Goal: Find contact information: Find contact information

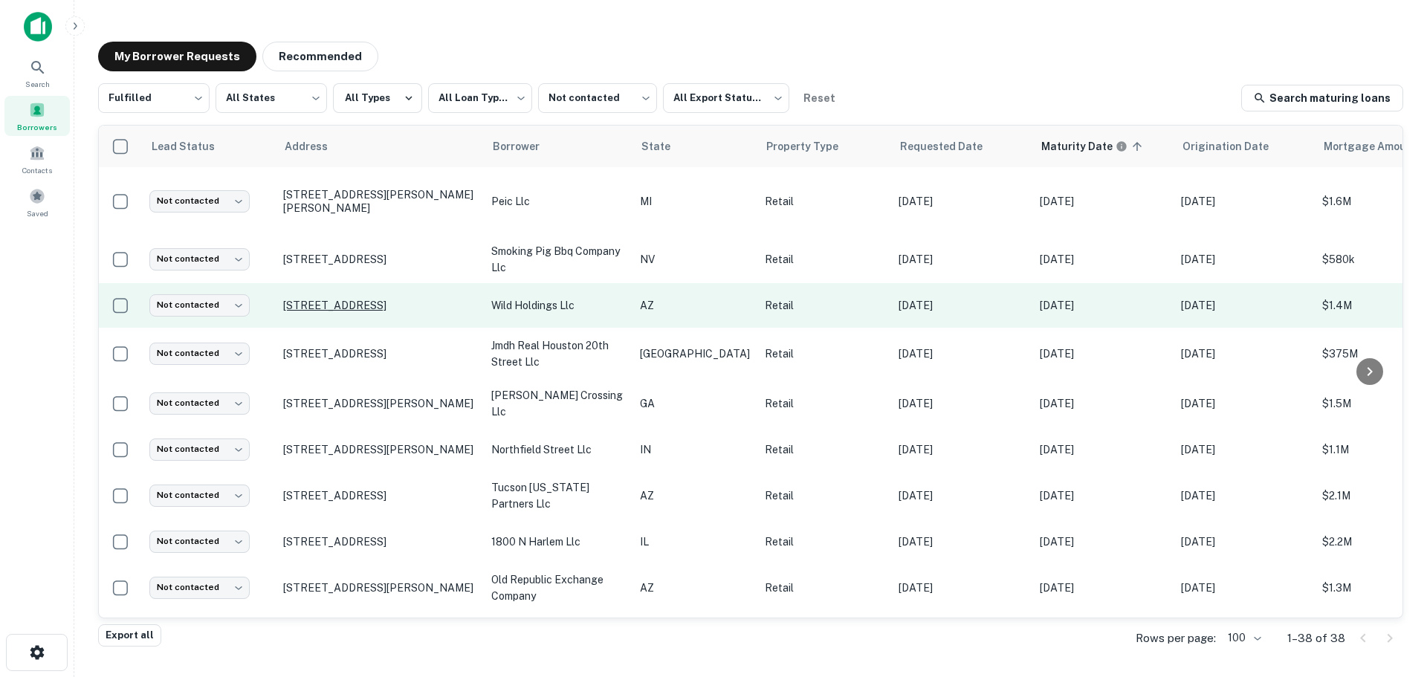
click at [384, 299] on p "[STREET_ADDRESS]" at bounding box center [379, 305] width 193 height 13
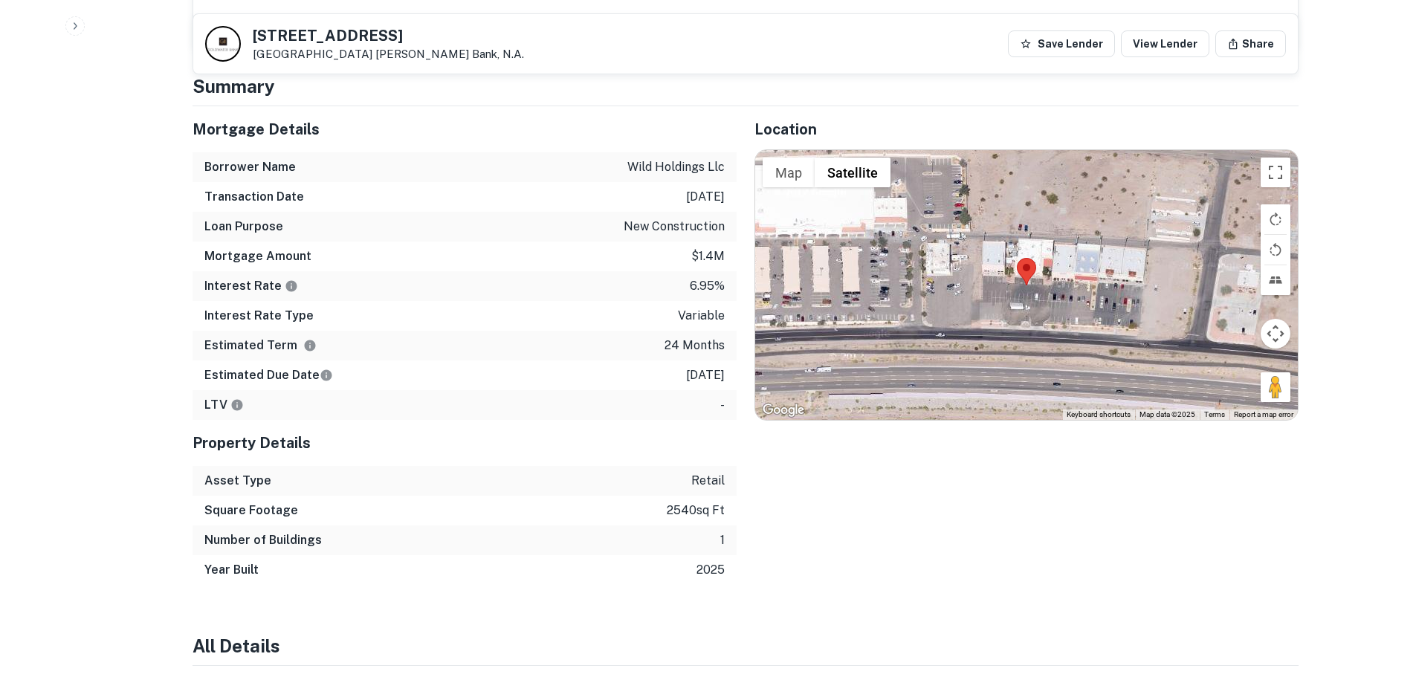
scroll to position [966, 0]
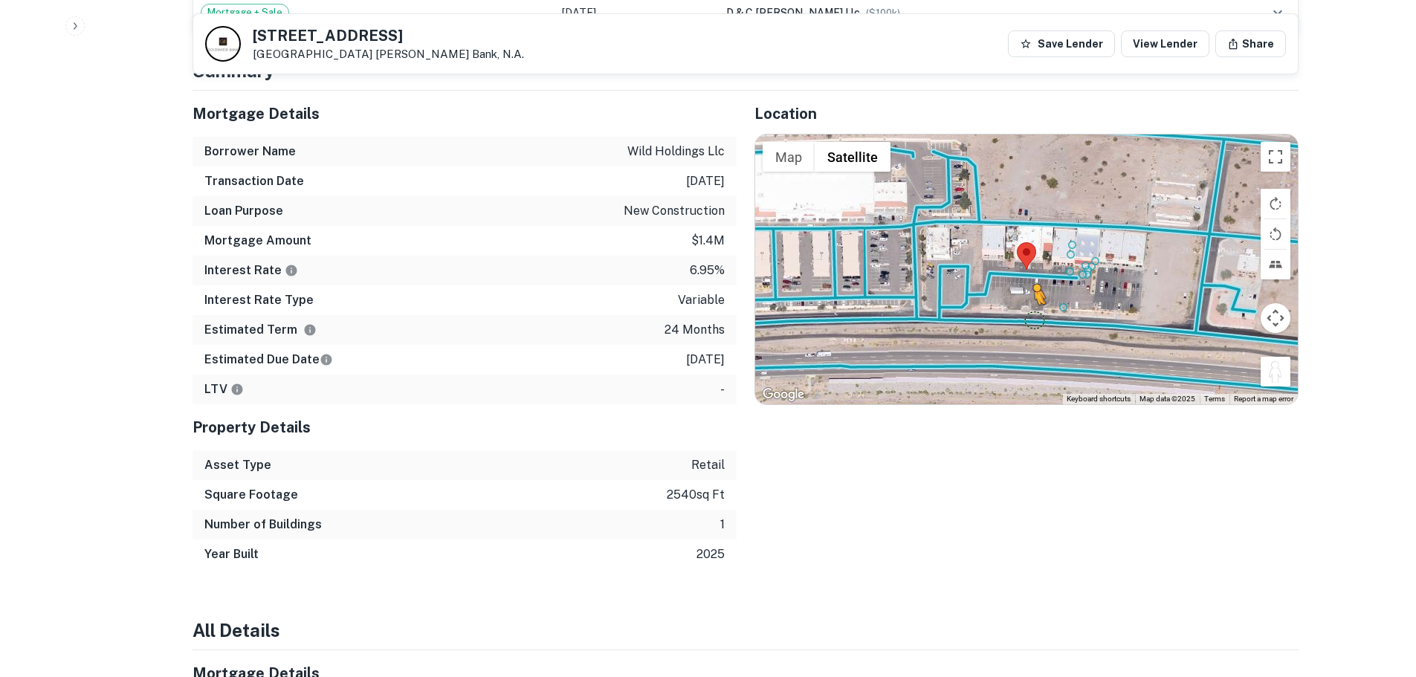
drag, startPoint x: 1275, startPoint y: 357, endPoint x: 1028, endPoint y: 299, distance: 254.0
click at [1028, 299] on div "To activate drag with keyboard, press Alt + Enter. Once in keyboard drag state,…" at bounding box center [1026, 268] width 542 height 269
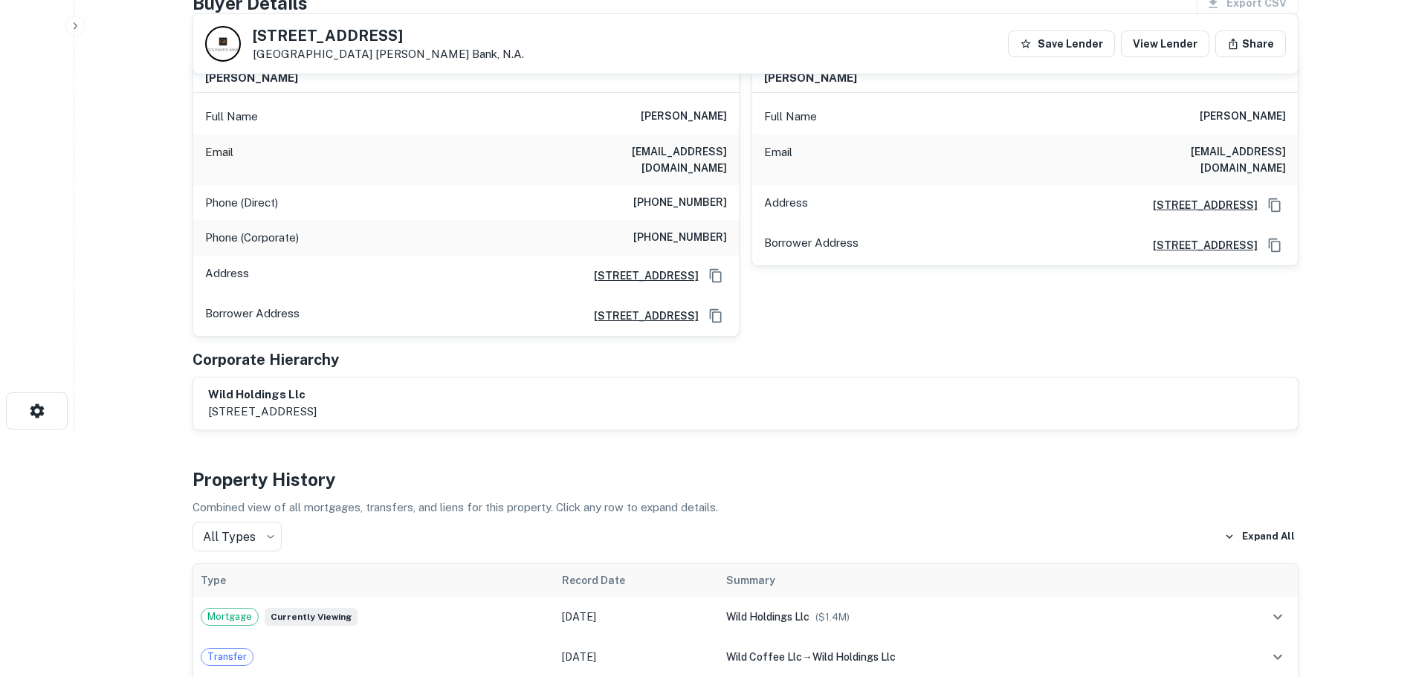
scroll to position [74, 0]
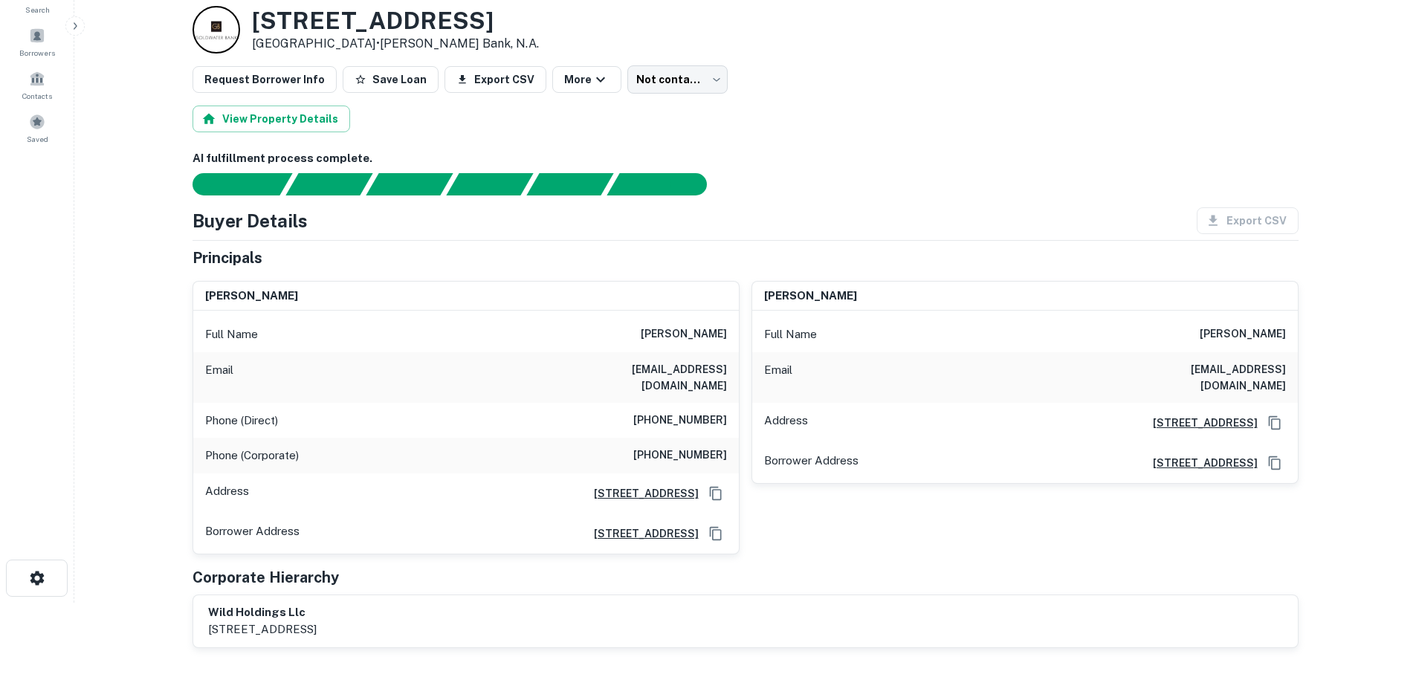
click at [701, 412] on h6 "[PHONE_NUMBER]" at bounding box center [680, 421] width 94 height 18
copy h6 "[PHONE_NUMBER]"
click at [682, 447] on h6 "[PHONE_NUMBER]" at bounding box center [680, 456] width 94 height 18
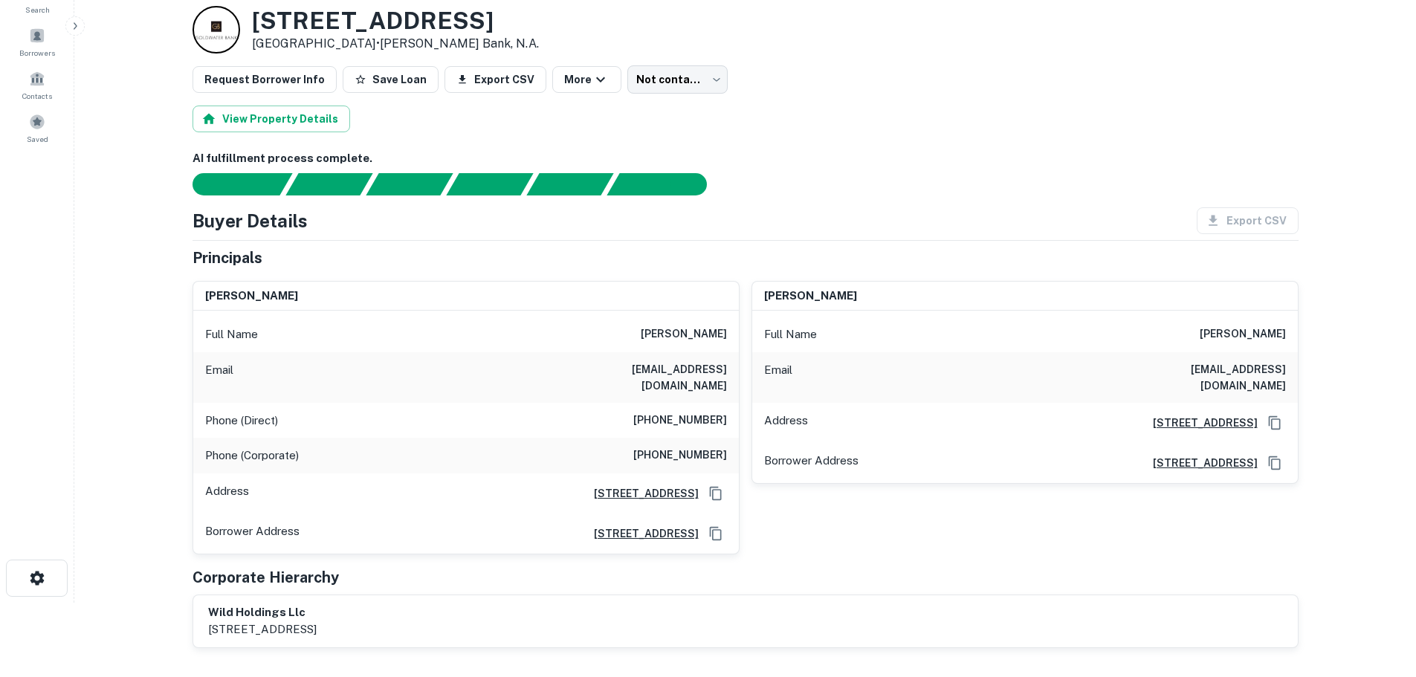
click at [682, 447] on h6 "[PHONE_NUMBER]" at bounding box center [680, 456] width 94 height 18
copy h6 "[PHONE_NUMBER]"
click at [693, 413] on h6 "[PHONE_NUMBER]" at bounding box center [680, 421] width 94 height 18
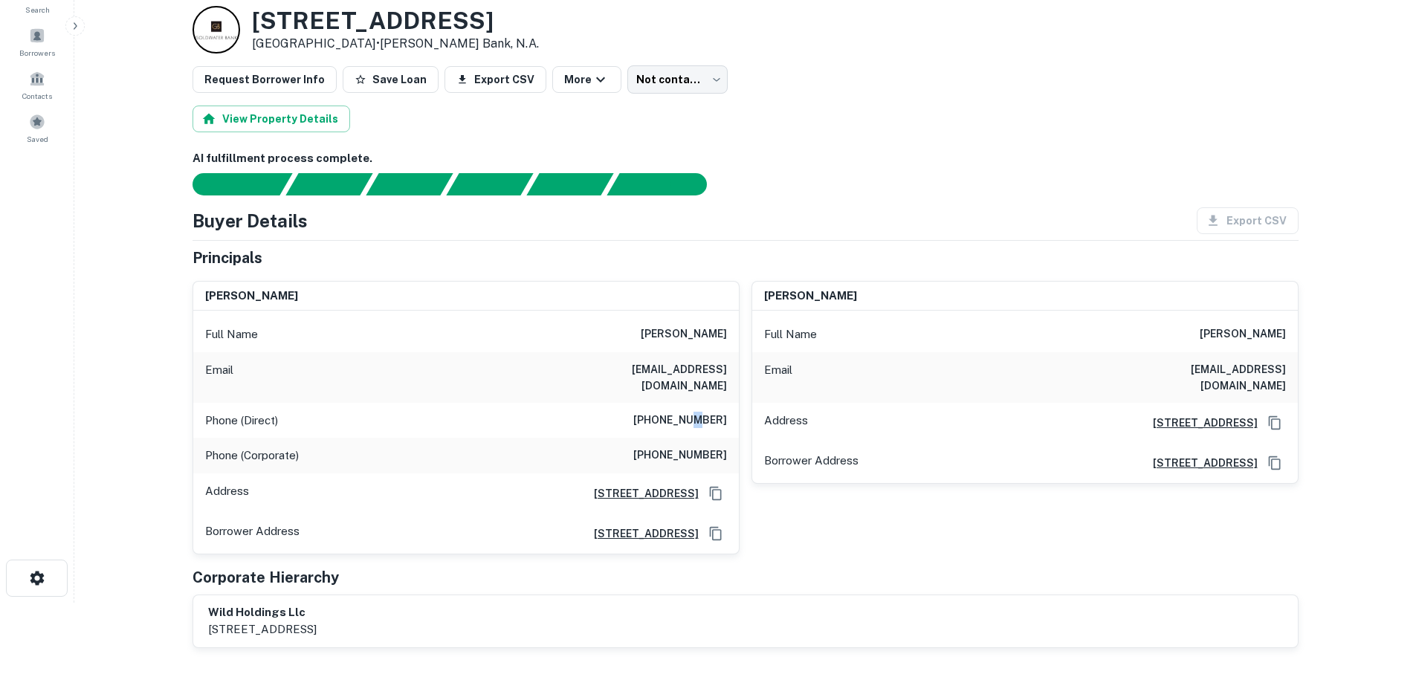
click at [693, 413] on h6 "[PHONE_NUMBER]" at bounding box center [680, 421] width 94 height 18
copy h6 "[PHONE_NUMBER]"
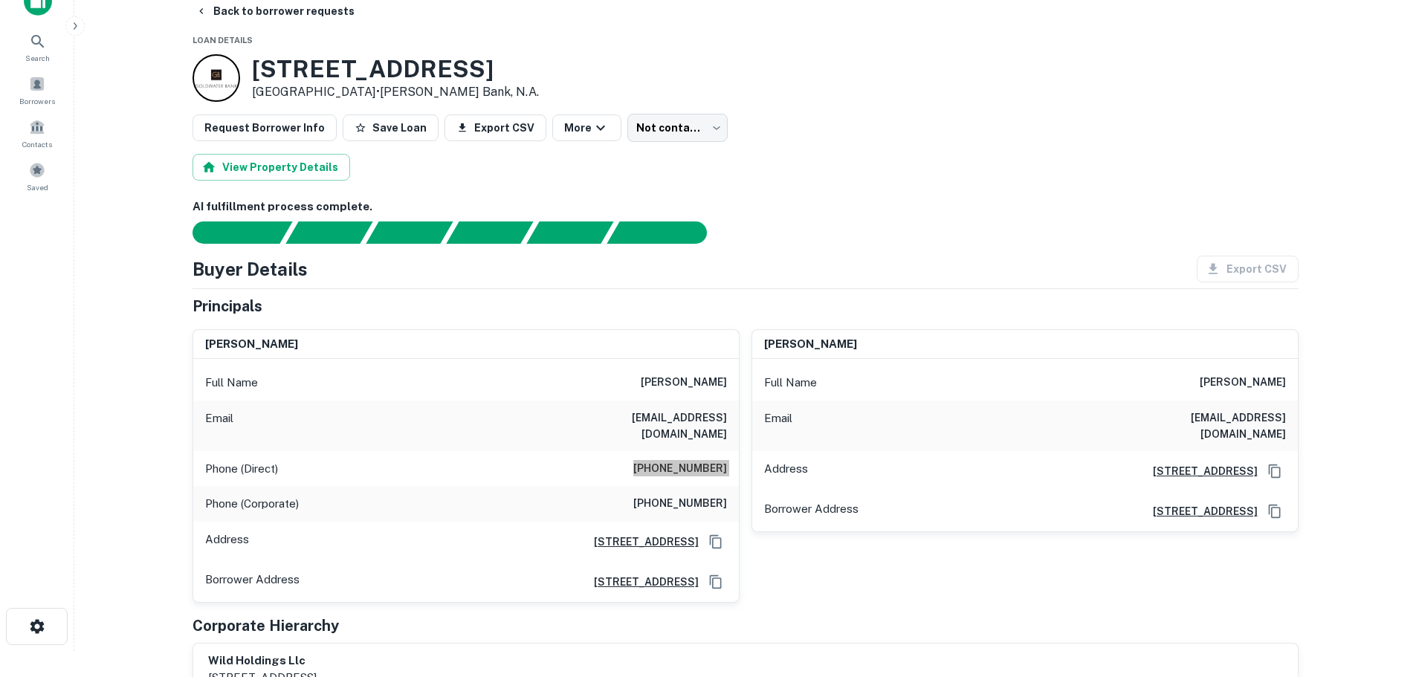
scroll to position [0, 0]
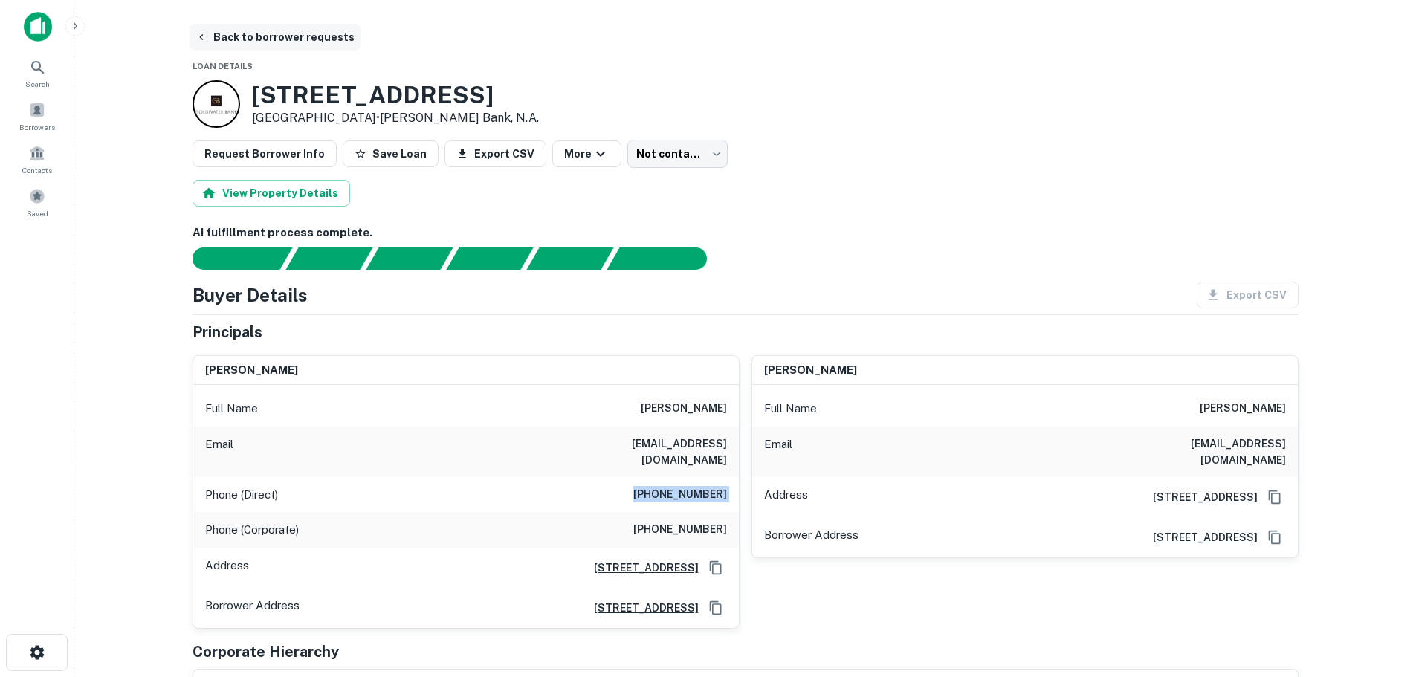
click at [310, 36] on button "Back to borrower requests" at bounding box center [274, 37] width 171 height 27
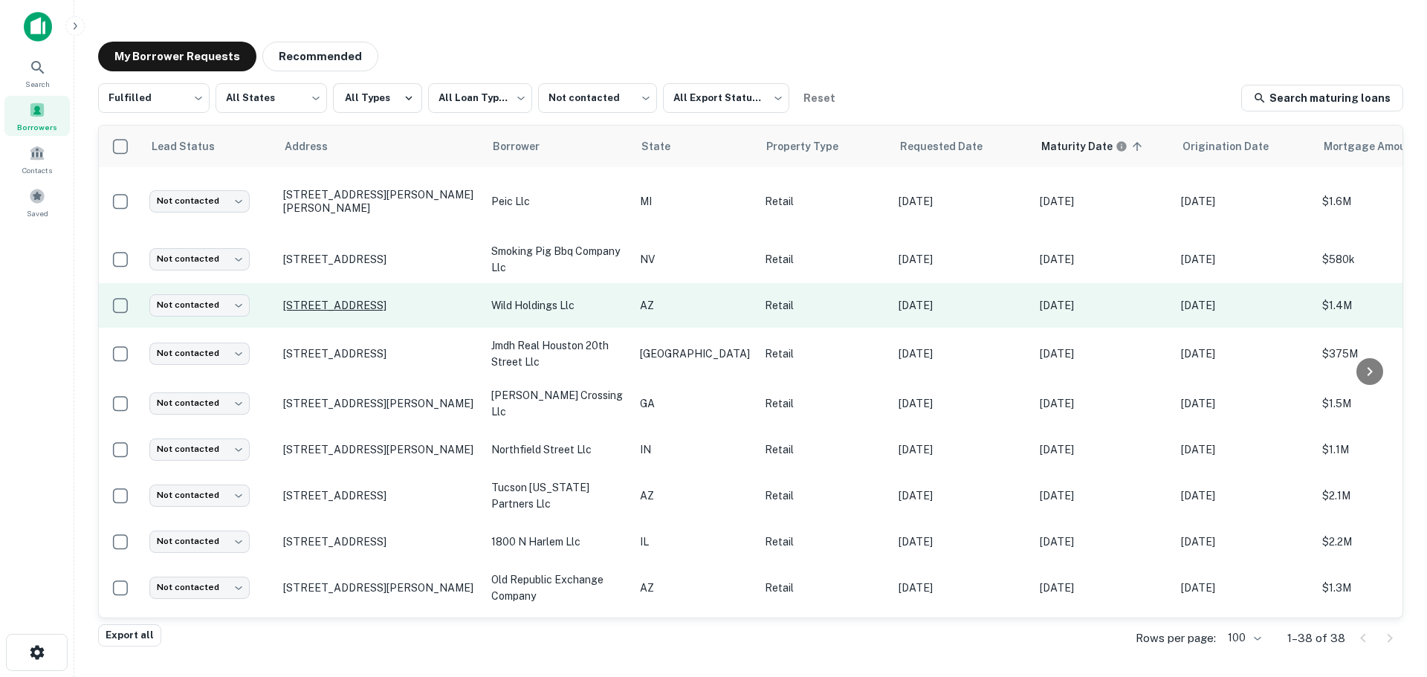
click at [340, 304] on p "[STREET_ADDRESS]" at bounding box center [379, 305] width 193 height 13
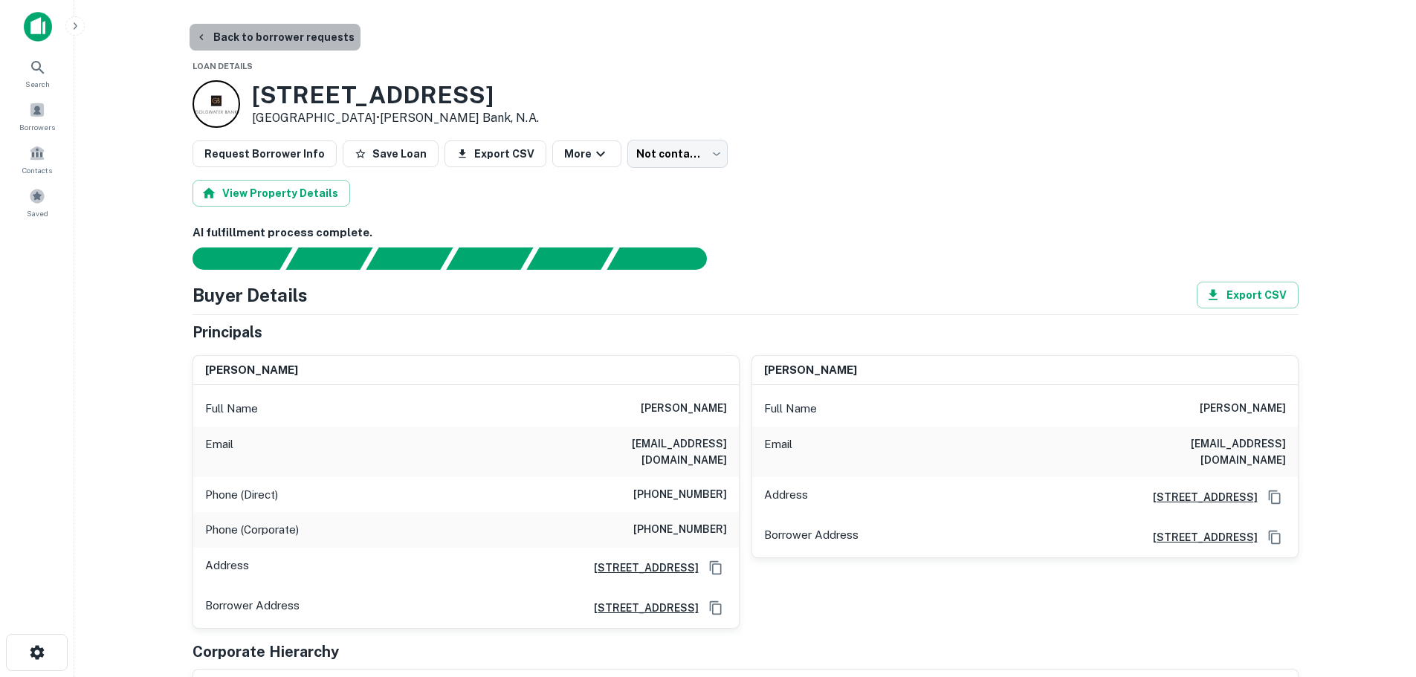
click at [279, 29] on button "Back to borrower requests" at bounding box center [274, 37] width 171 height 27
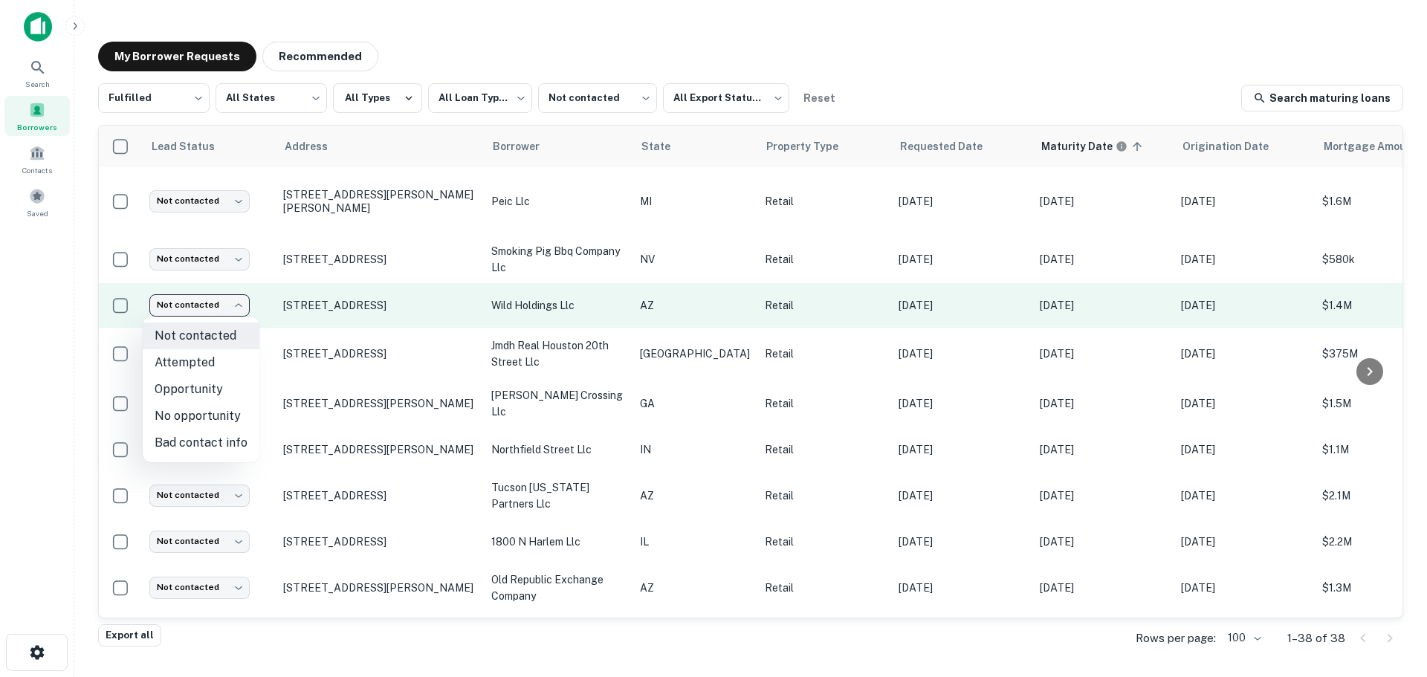
click at [212, 301] on body "**********" at bounding box center [713, 338] width 1427 height 677
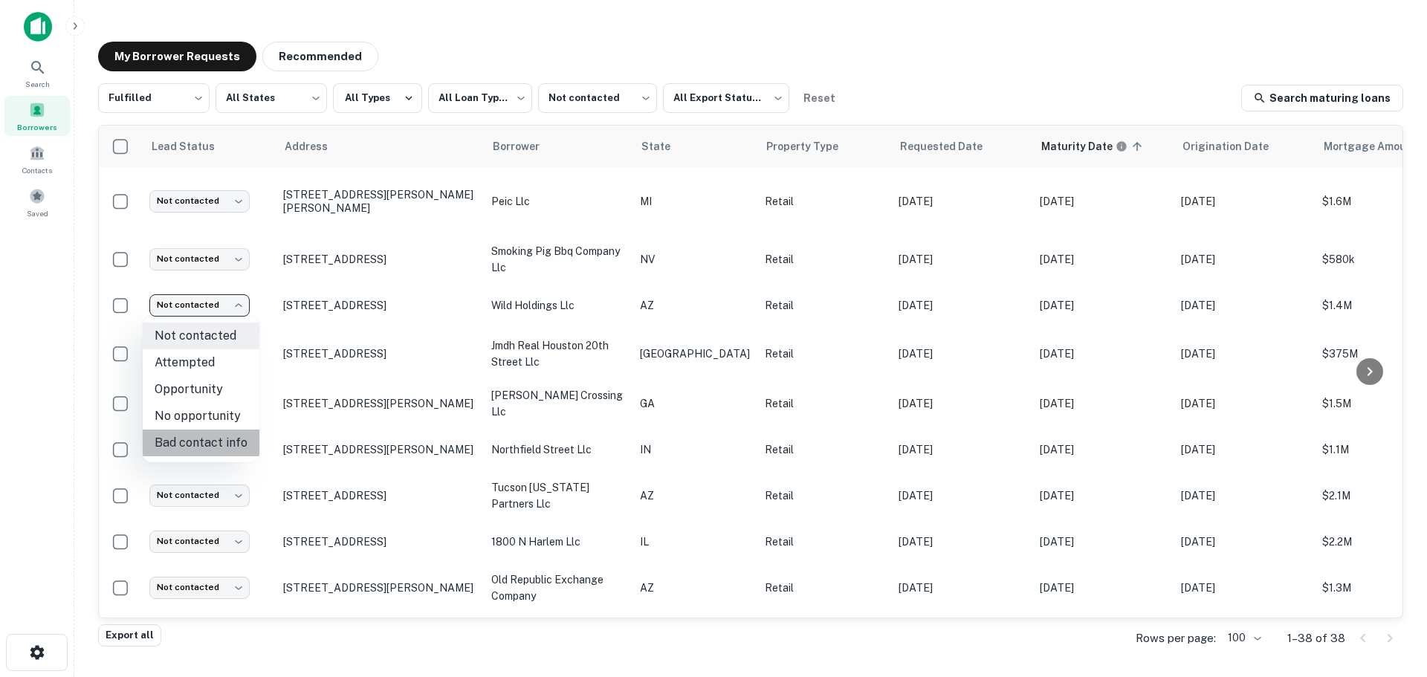
click at [207, 430] on li "Bad contact info" at bounding box center [201, 443] width 117 height 27
type input "**********"
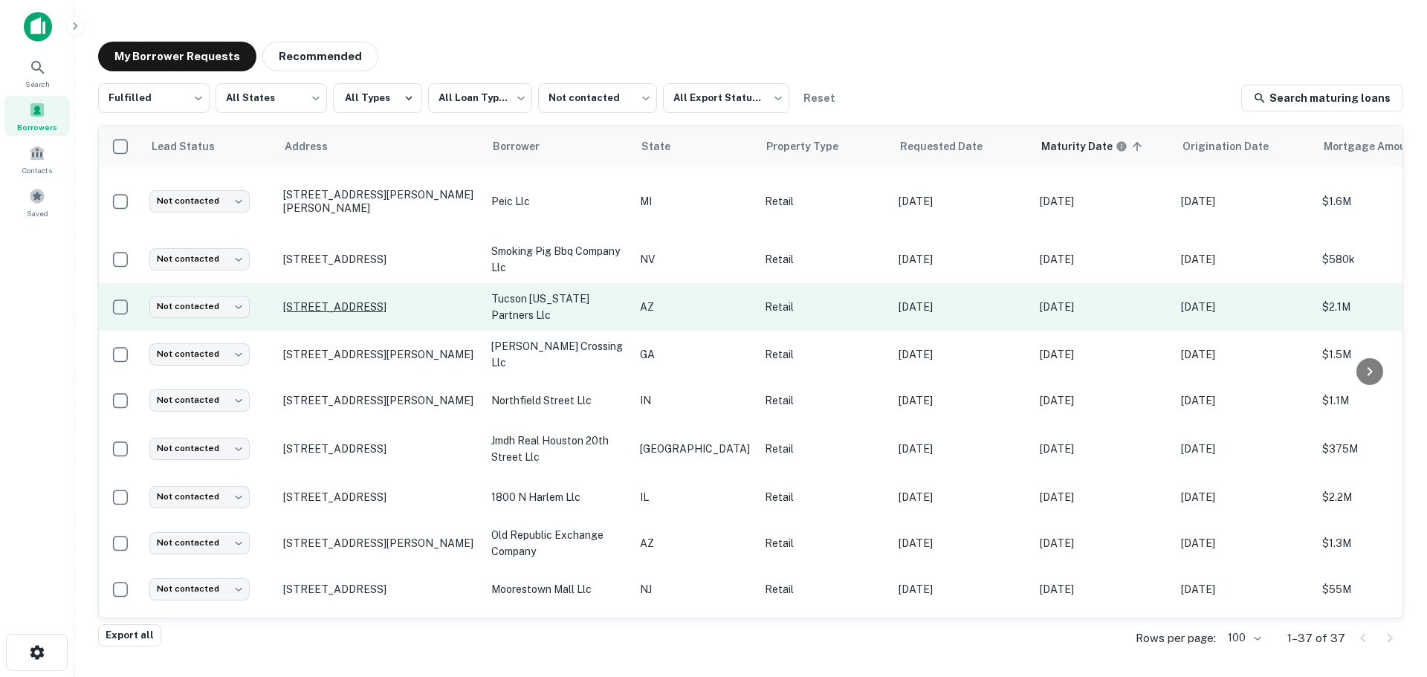
click at [351, 311] on p "[STREET_ADDRESS]" at bounding box center [379, 306] width 193 height 13
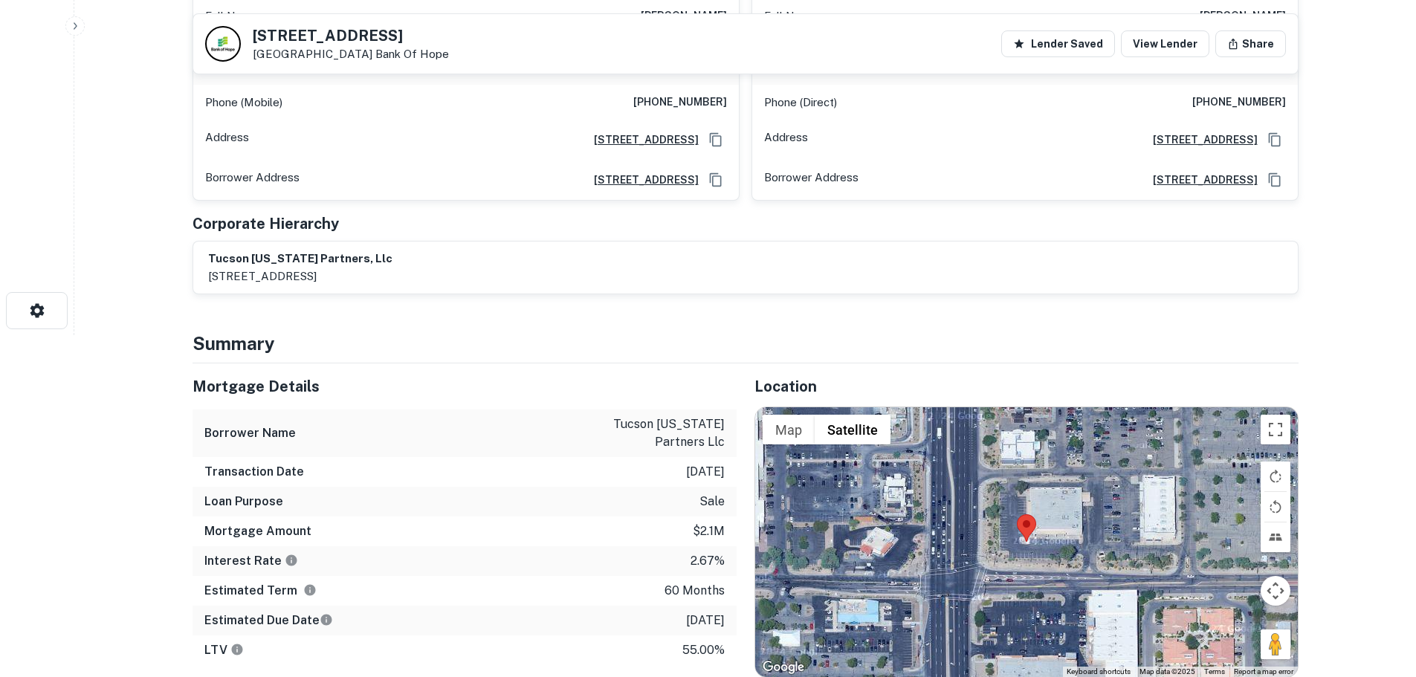
scroll to position [372, 0]
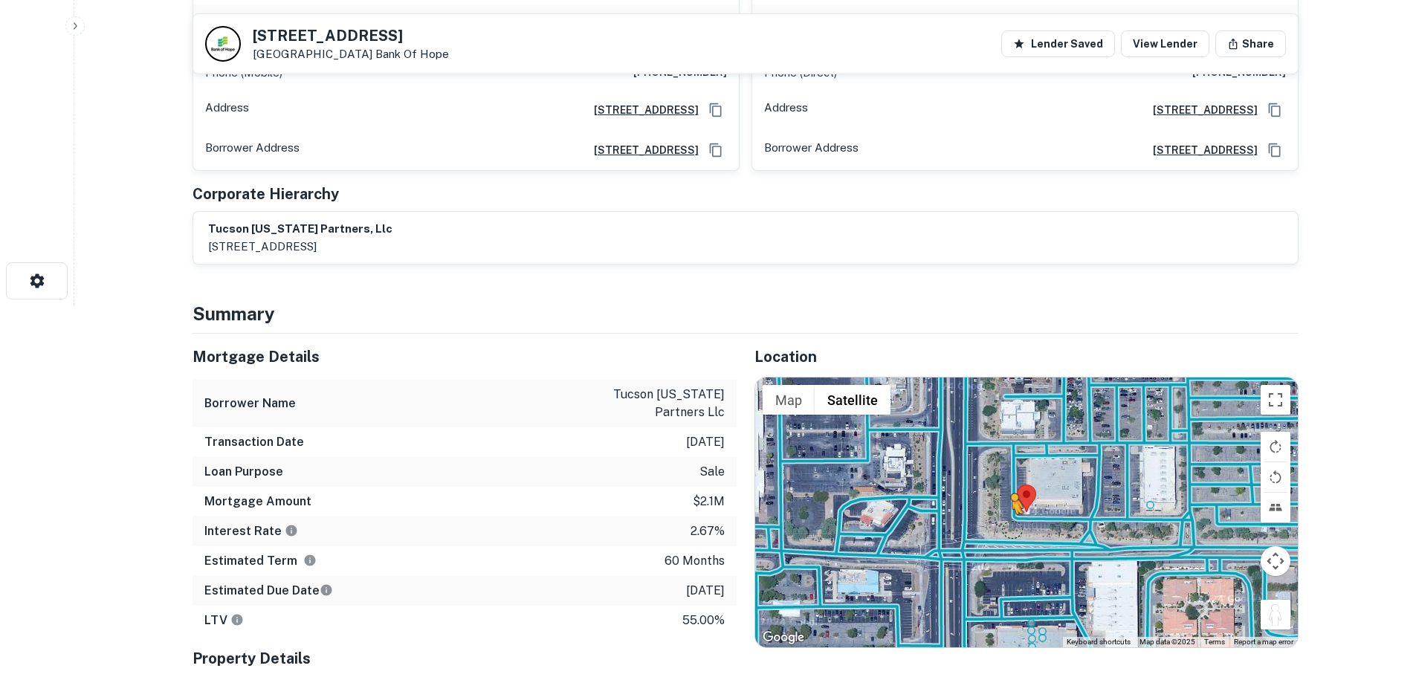
drag, startPoint x: 1267, startPoint y: 601, endPoint x: 1009, endPoint y: 510, distance: 273.6
click at [1009, 510] on div "To activate drag with keyboard, press Alt + Enter. Once in keyboard drag state,…" at bounding box center [1026, 511] width 542 height 269
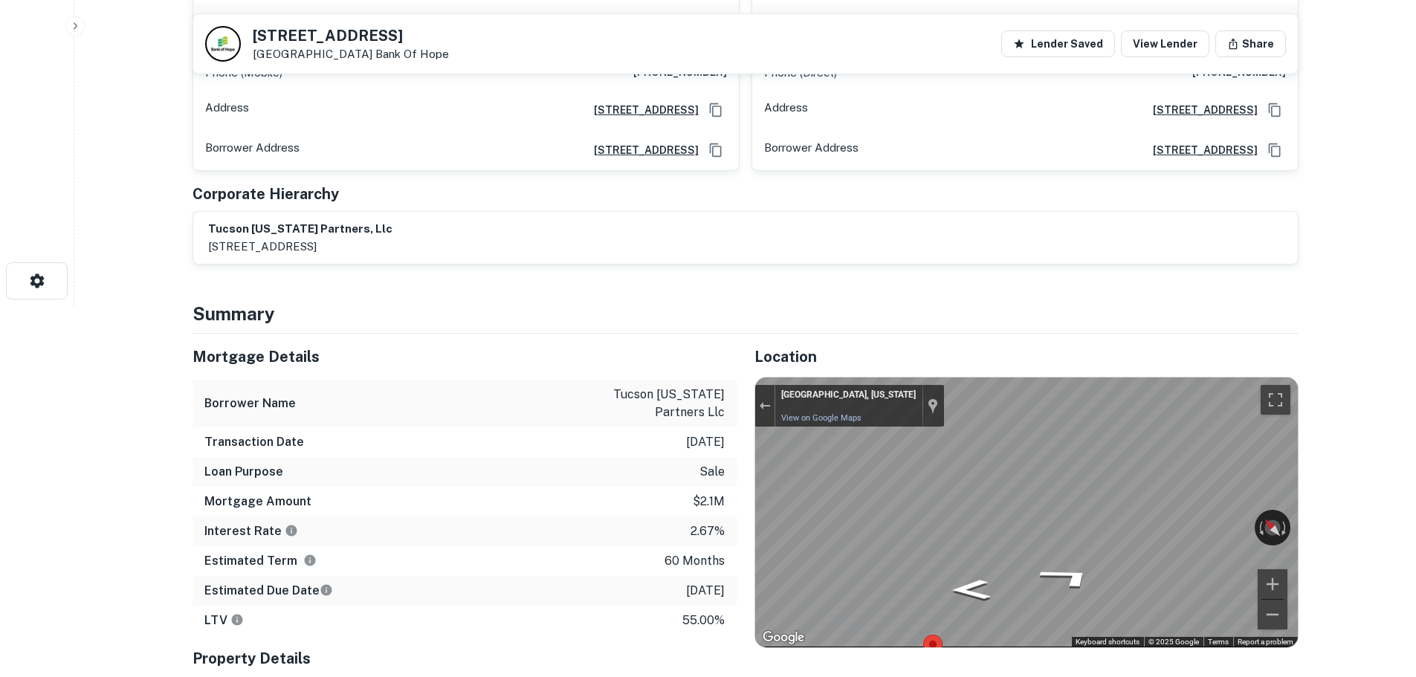
click at [343, 33] on h5 "[STREET_ADDRESS]" at bounding box center [351, 35] width 196 height 15
copy h5 "[STREET_ADDRESS]"
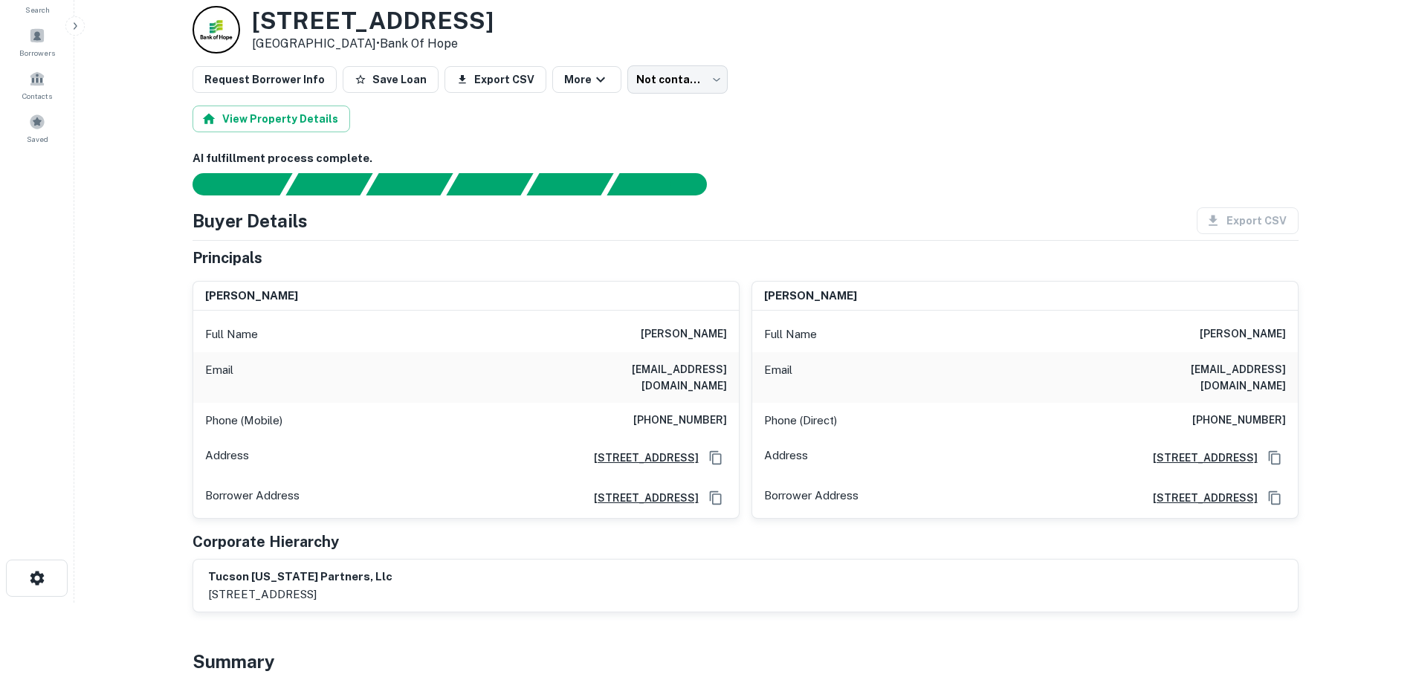
scroll to position [0, 0]
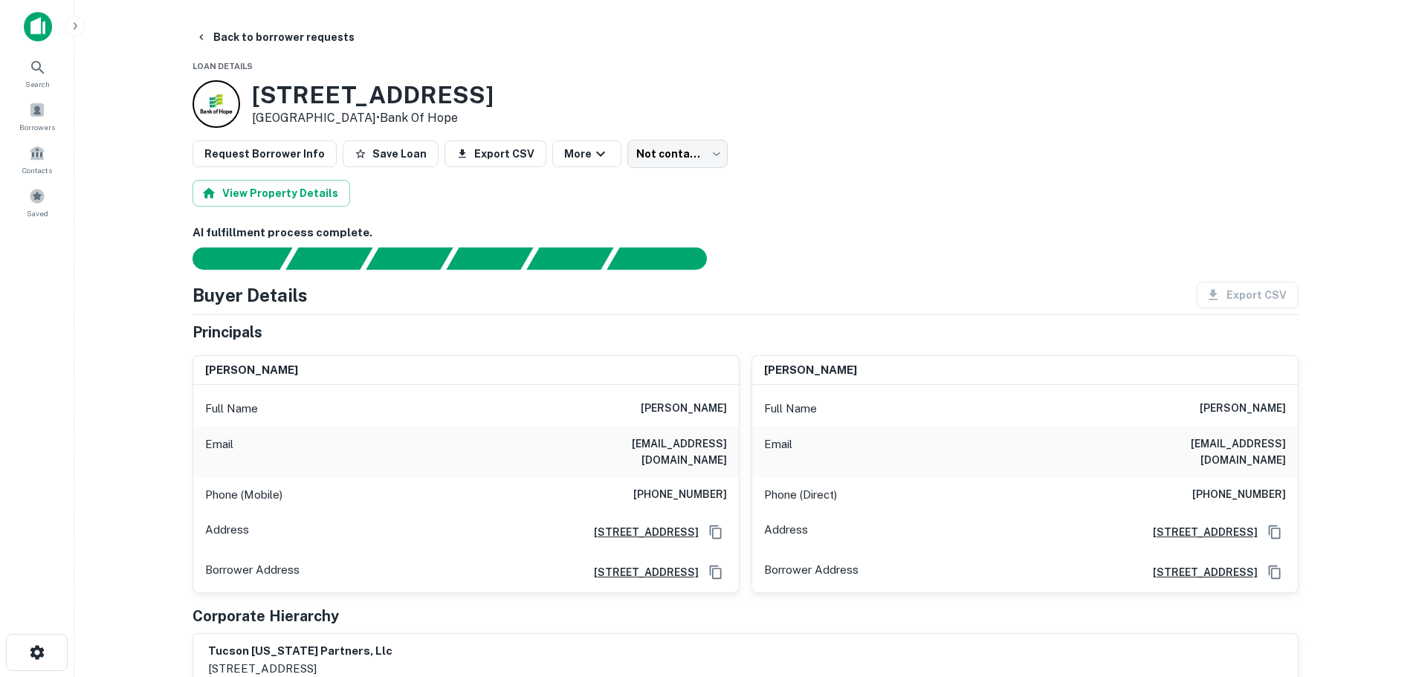
click at [688, 487] on h6 "[PHONE_NUMBER]" at bounding box center [680, 495] width 94 height 18
click at [706, 486] on h6 "[PHONE_NUMBER]" at bounding box center [680, 495] width 94 height 18
copy h6 "[PHONE_NUMBER]"
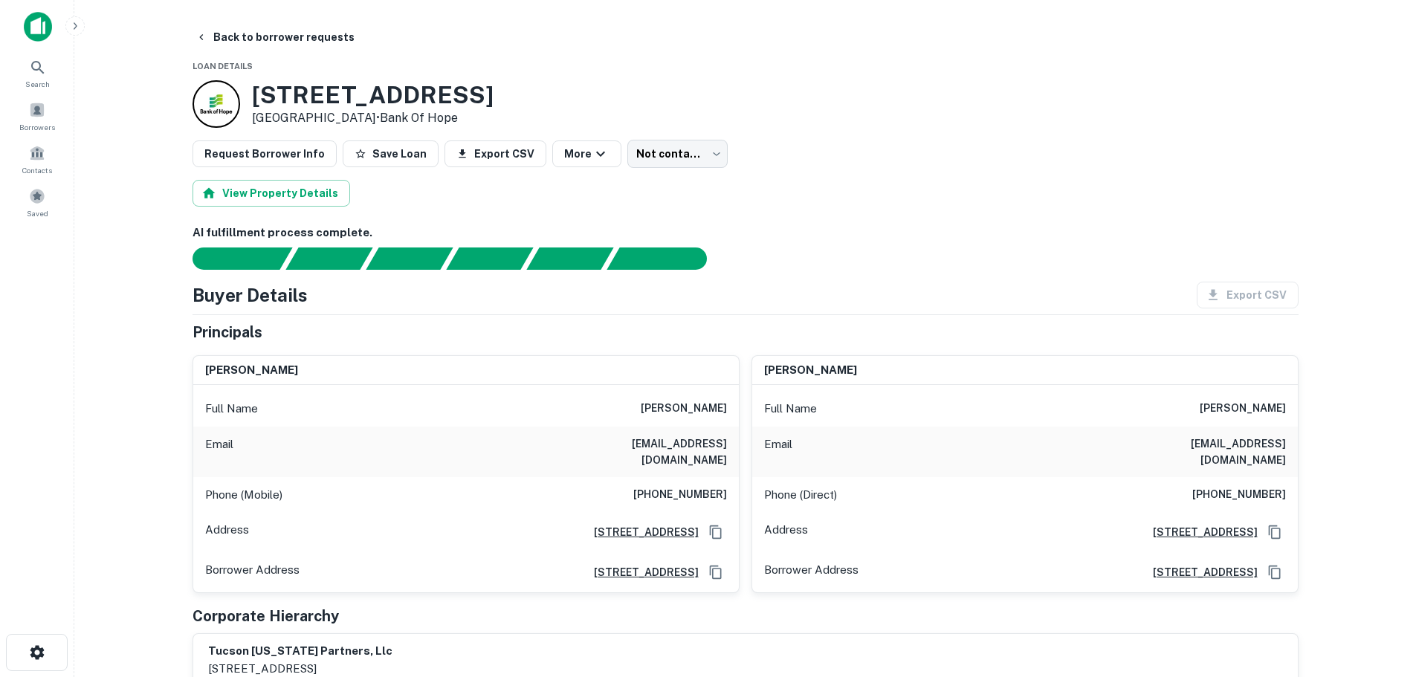
click at [1246, 486] on h6 "[PHONE_NUMBER]" at bounding box center [1239, 495] width 94 height 18
copy h6 "[PHONE_NUMBER]"
drag, startPoint x: 318, startPoint y: 40, endPoint x: 325, endPoint y: 38, distance: 7.8
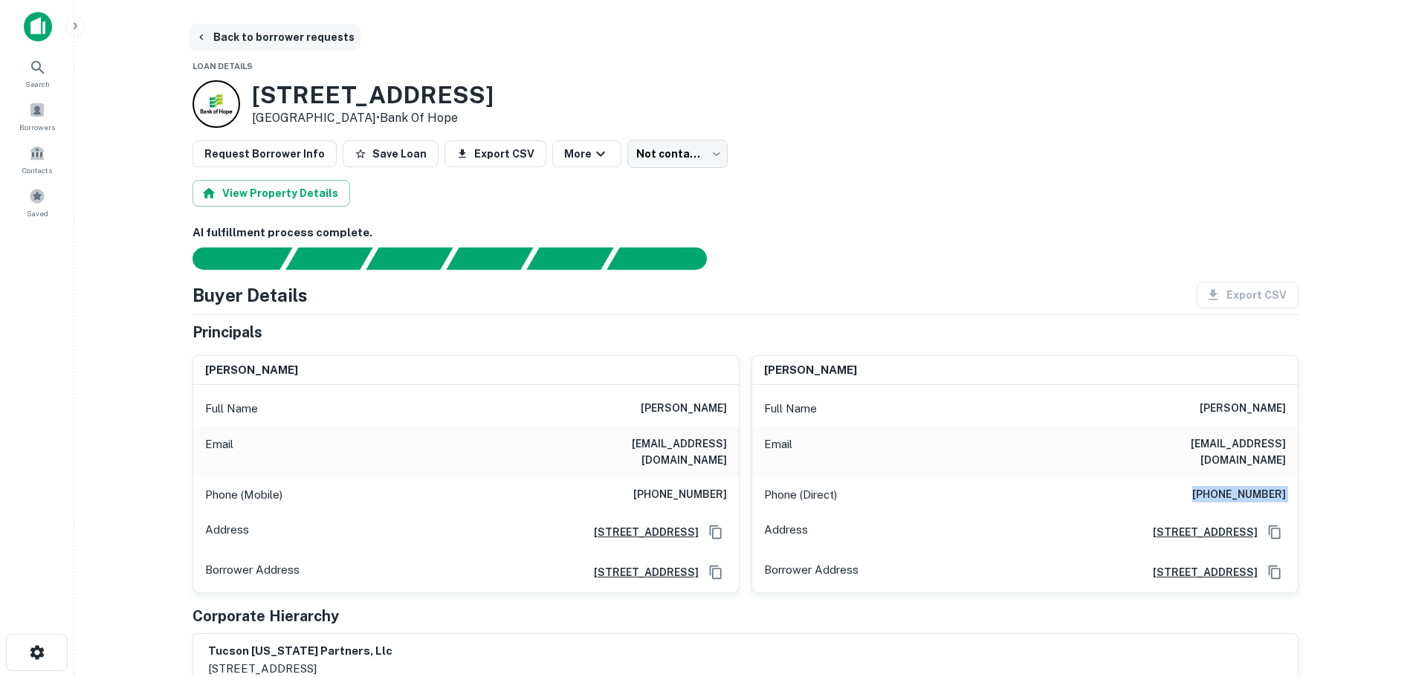
click at [318, 40] on button "Back to borrower requests" at bounding box center [274, 37] width 171 height 27
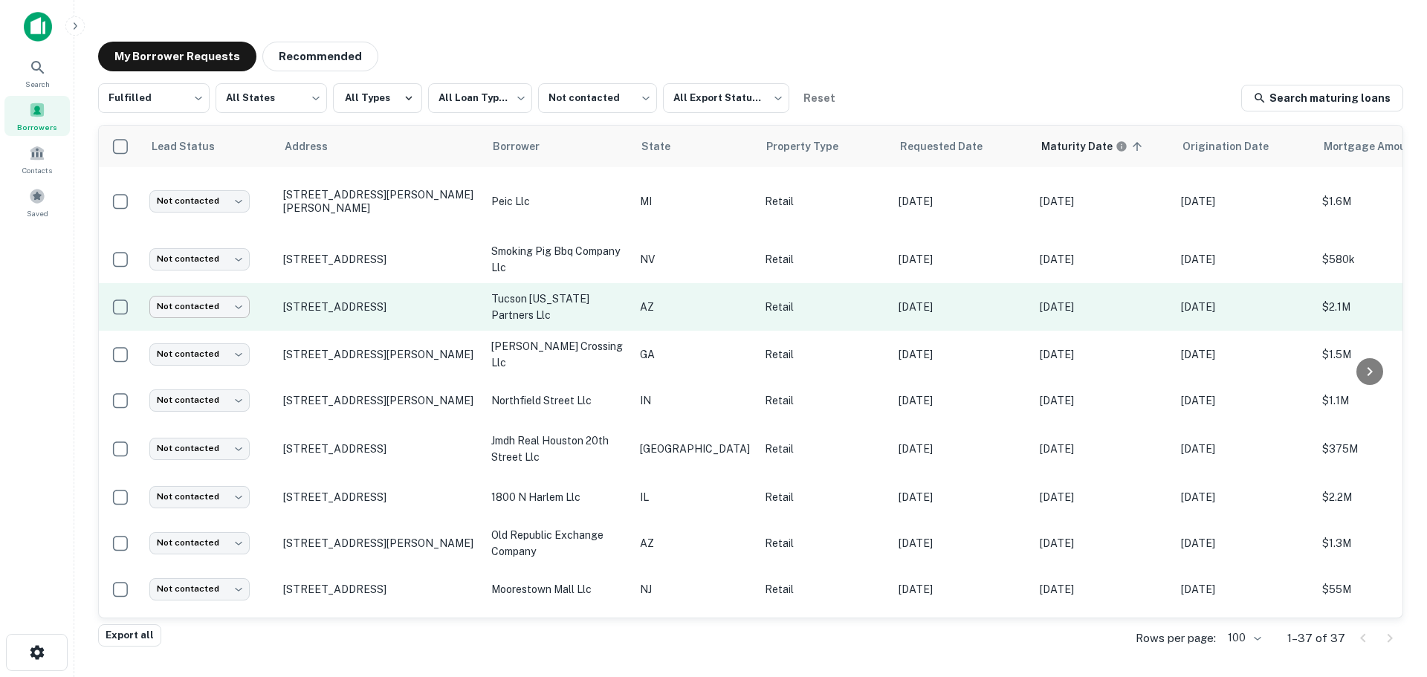
click at [173, 308] on body "**********" at bounding box center [713, 338] width 1427 height 677
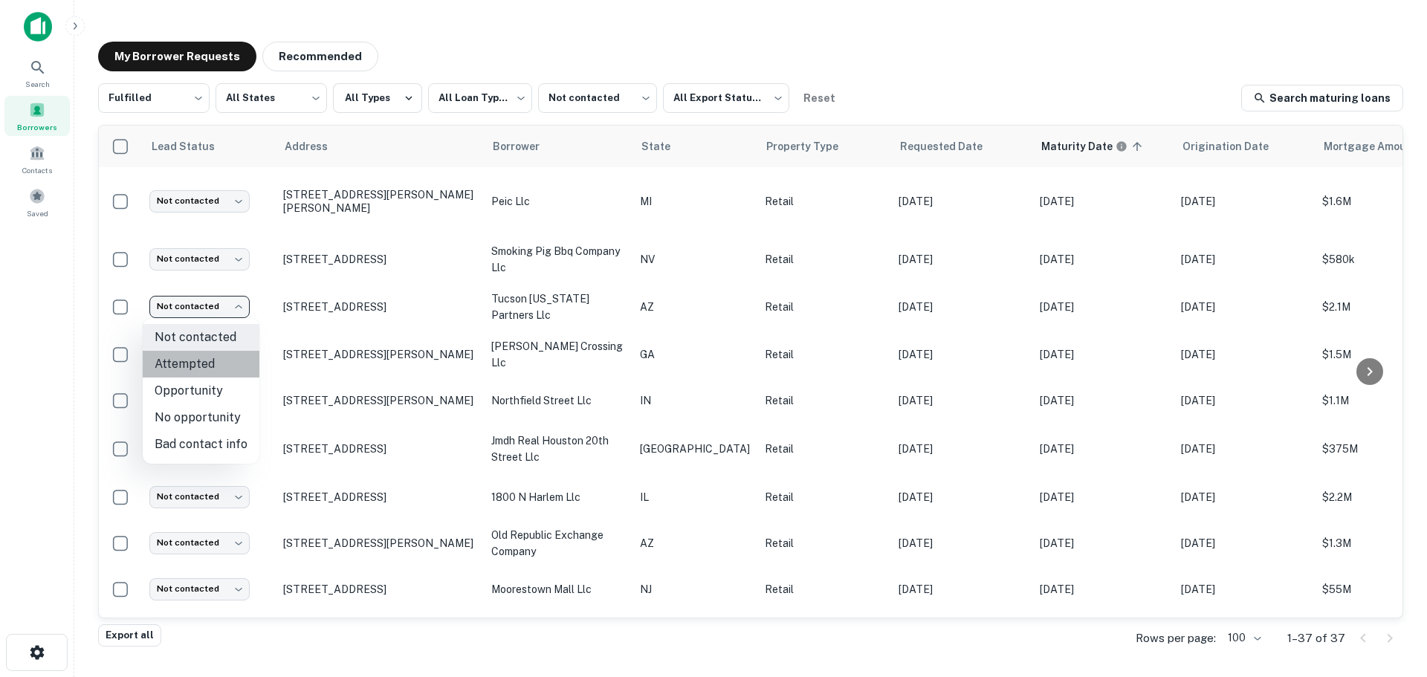
click at [203, 366] on li "Attempted" at bounding box center [201, 364] width 117 height 27
type input "*********"
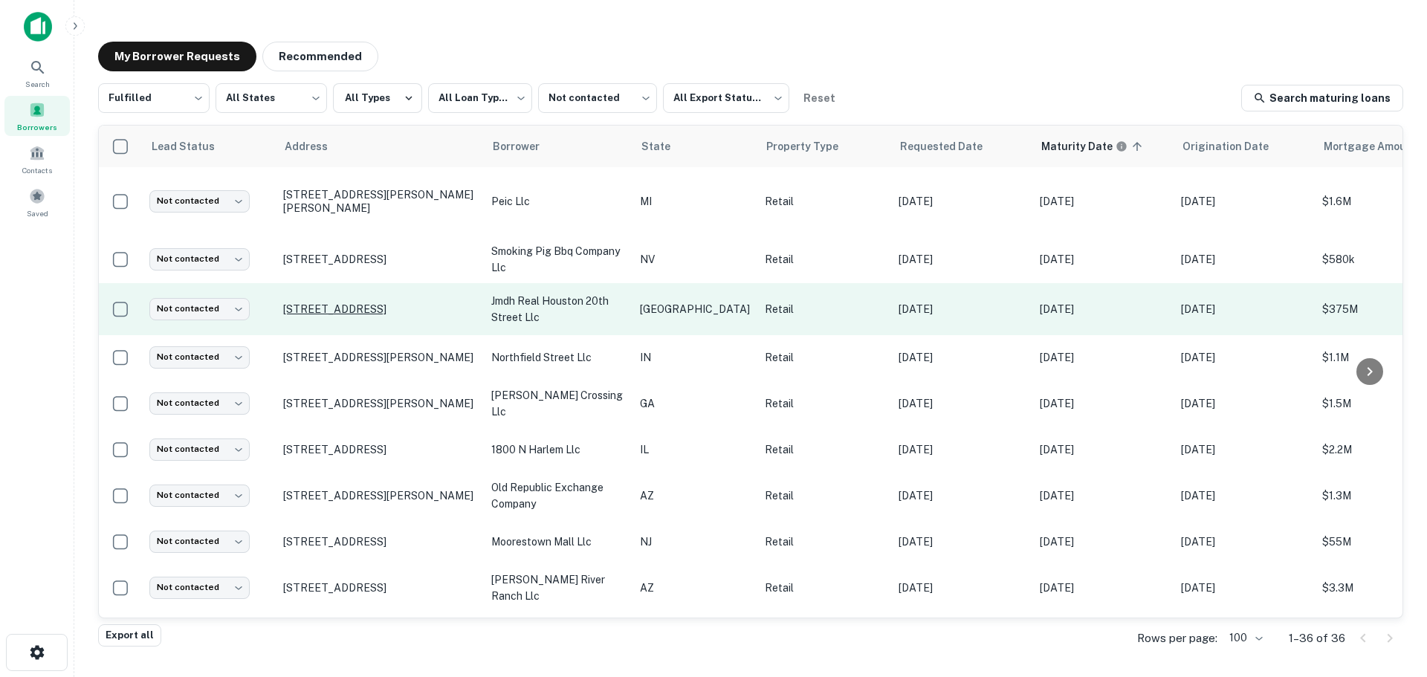
click at [412, 310] on p "[STREET_ADDRESS]" at bounding box center [379, 308] width 193 height 13
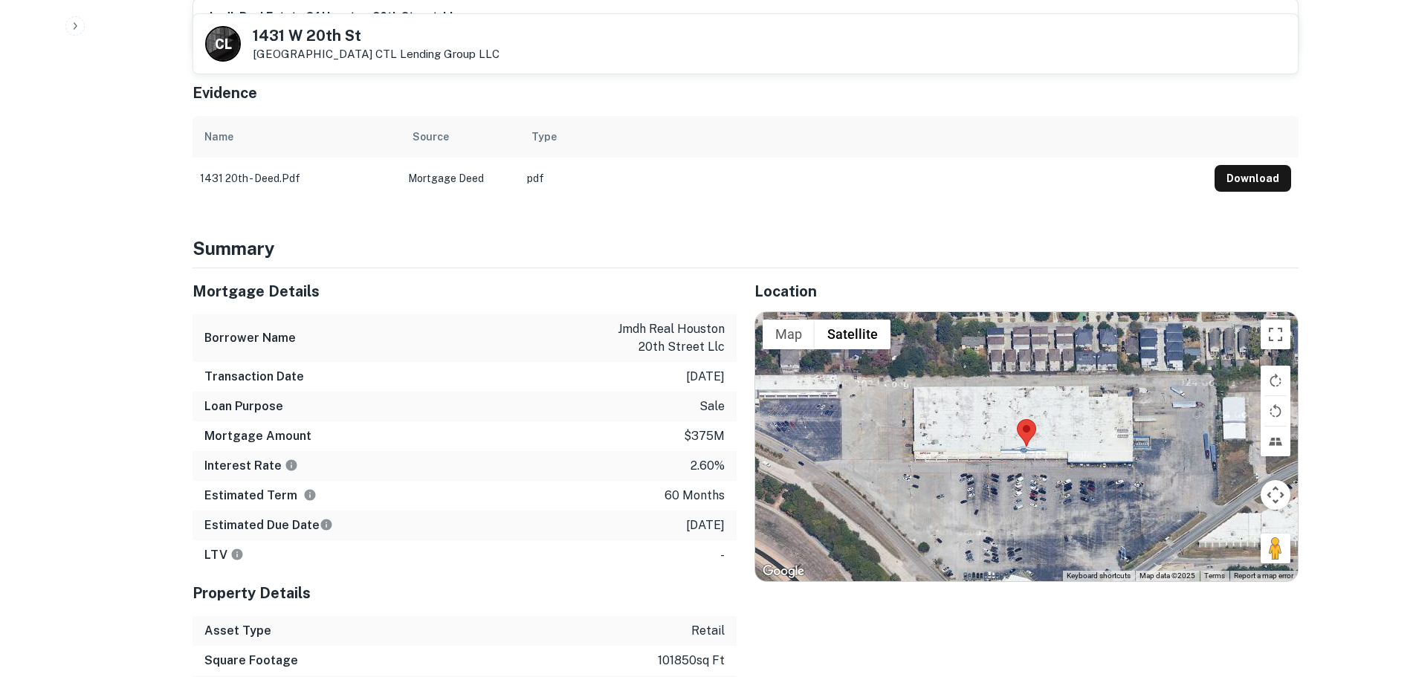
scroll to position [743, 0]
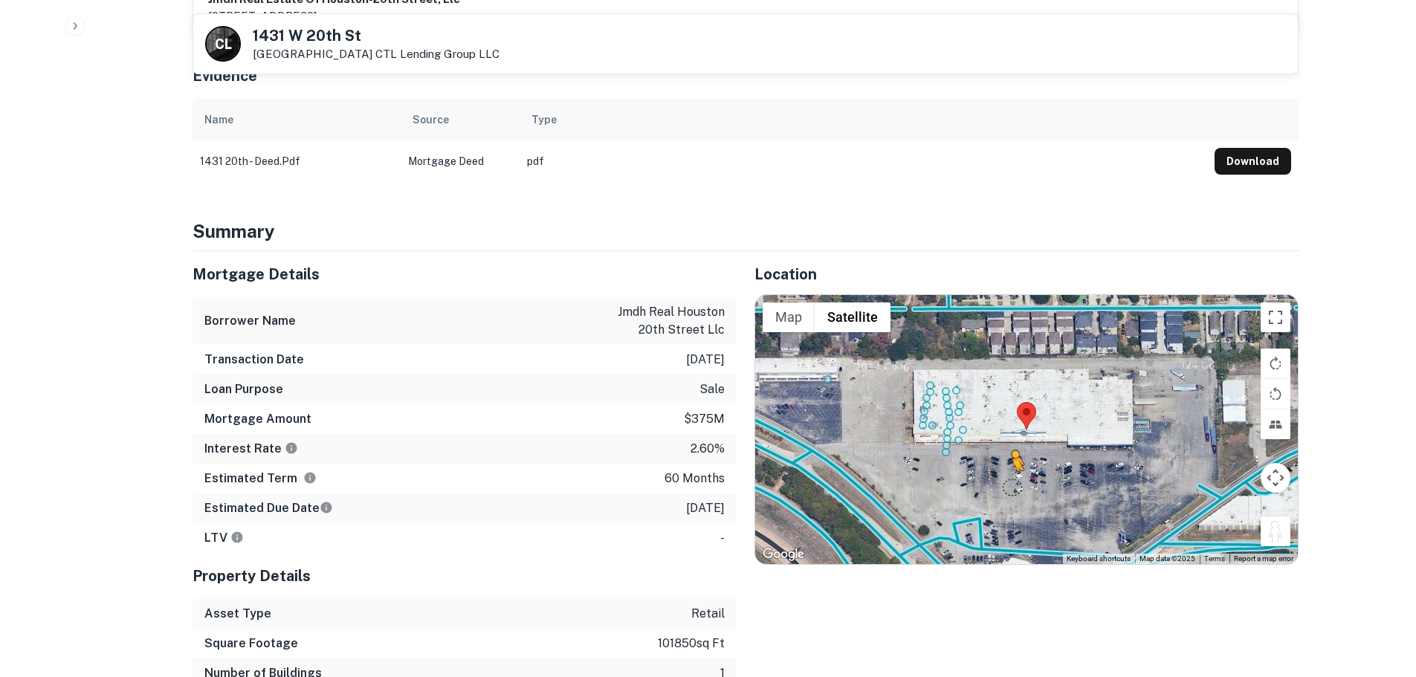
drag, startPoint x: 1279, startPoint y: 513, endPoint x: 1005, endPoint y: 466, distance: 277.4
click at [1008, 466] on div "To activate drag with keyboard, press Alt + Enter. Once in keyboard drag state,…" at bounding box center [1026, 429] width 542 height 269
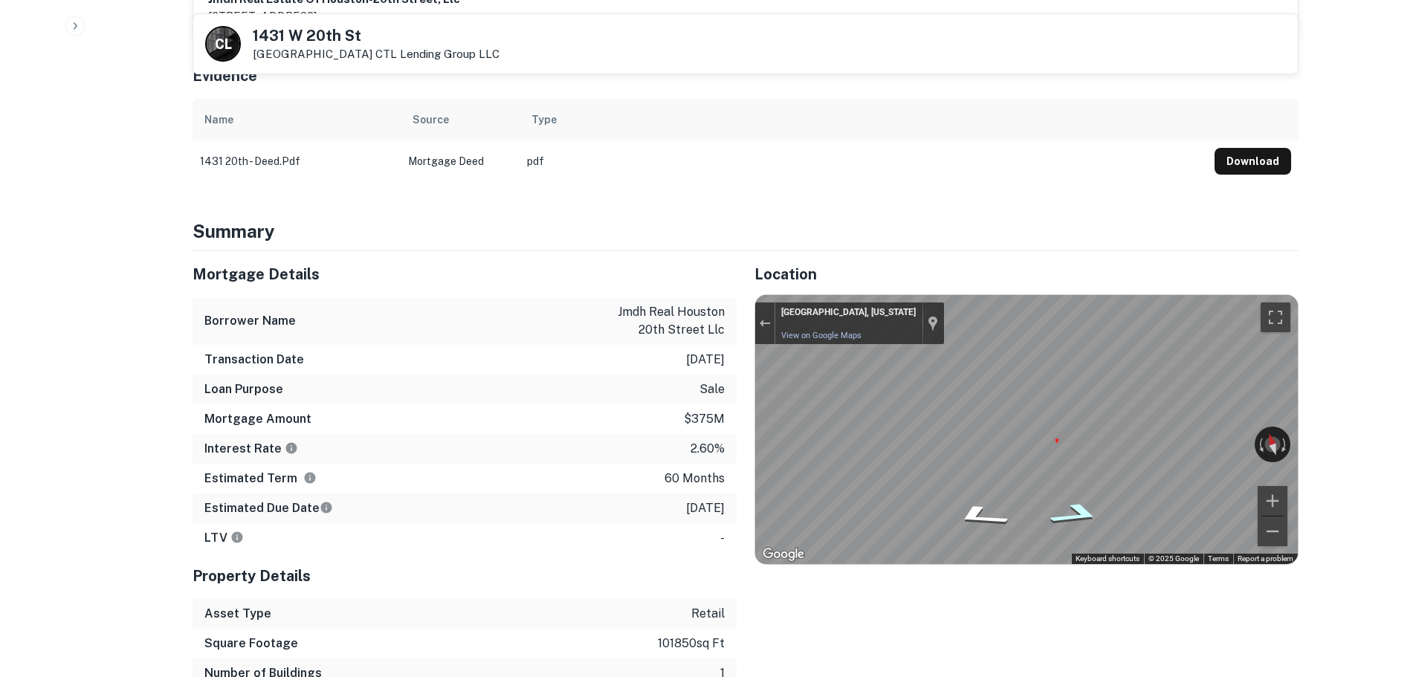
click at [1076, 497] on icon "Go Southeast" at bounding box center [1076, 514] width 100 height 34
click at [745, 432] on div "Location ← Move left → Move right ↑ Move up ↓ Move down + Zoom in - Zoom out Ho…" at bounding box center [1017, 484] width 562 height 467
click at [1076, 498] on icon "Go Southeast" at bounding box center [1080, 512] width 88 height 31
click at [759, 603] on div "Location ← Move left → Move right ↑ Move up ↓ Move down + Zoom in - Zoom out Ho…" at bounding box center [1017, 484] width 562 height 467
click at [707, 425] on div "Mortgage Details Borrower Name jmdh real houston 20th street llc Transaction Da…" at bounding box center [737, 484] width 1124 height 467
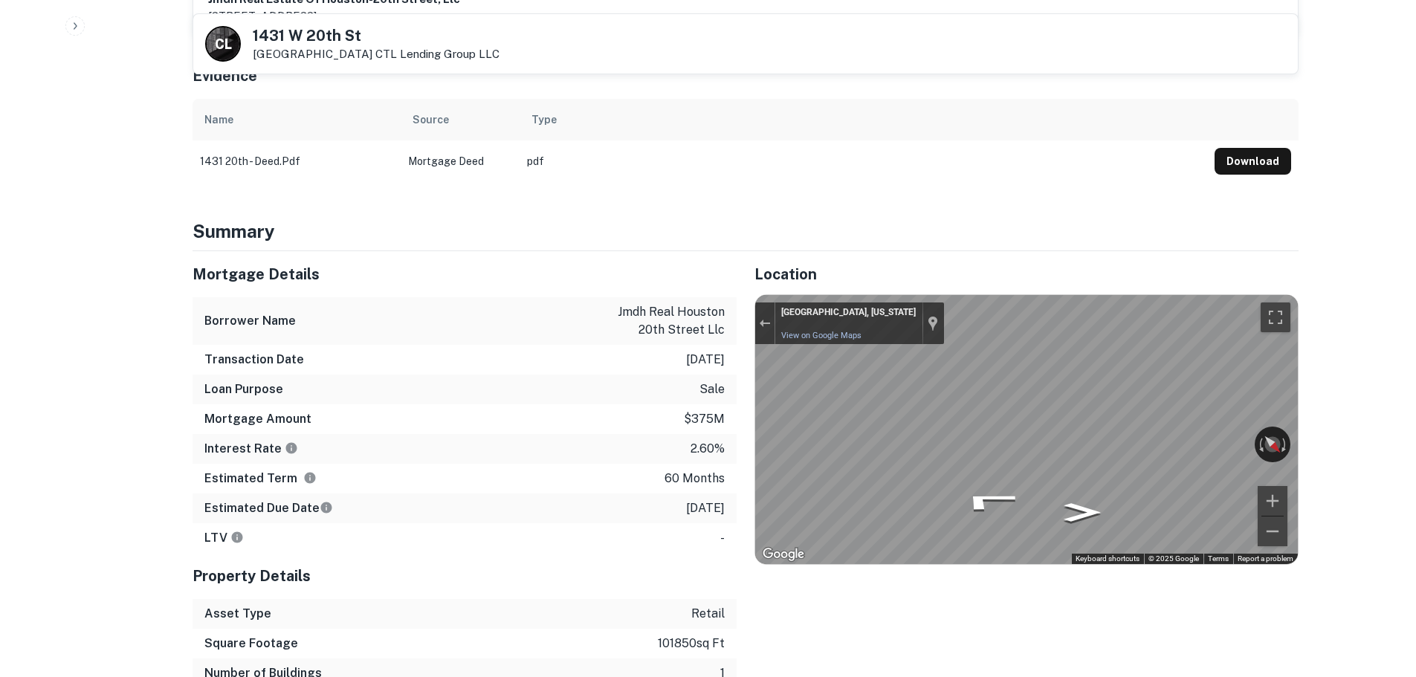
click at [696, 434] on div "Mortgage Details Borrower Name jmdh real houston 20th street llc Transaction Da…" at bounding box center [737, 484] width 1124 height 467
click at [734, 432] on div "Mortgage Details Borrower Name jmdh real houston 20th street llc Transaction Da…" at bounding box center [737, 484] width 1124 height 467
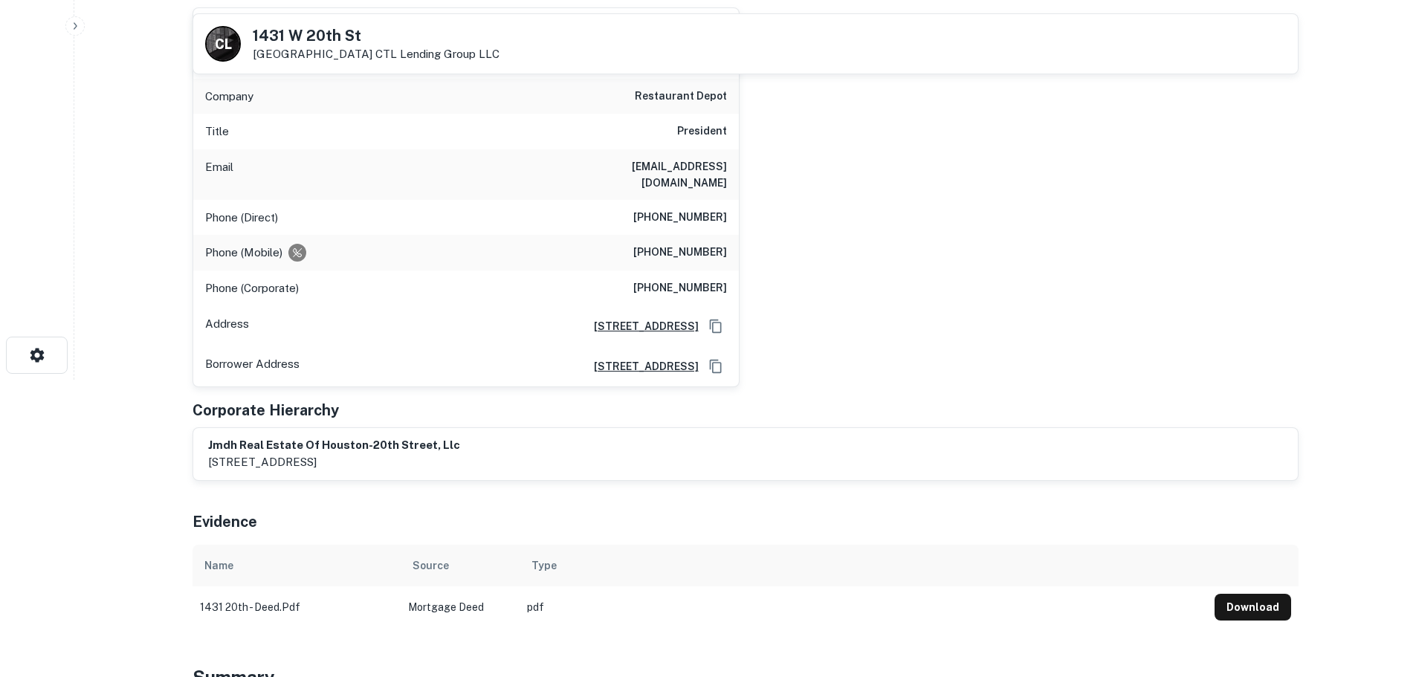
scroll to position [223, 0]
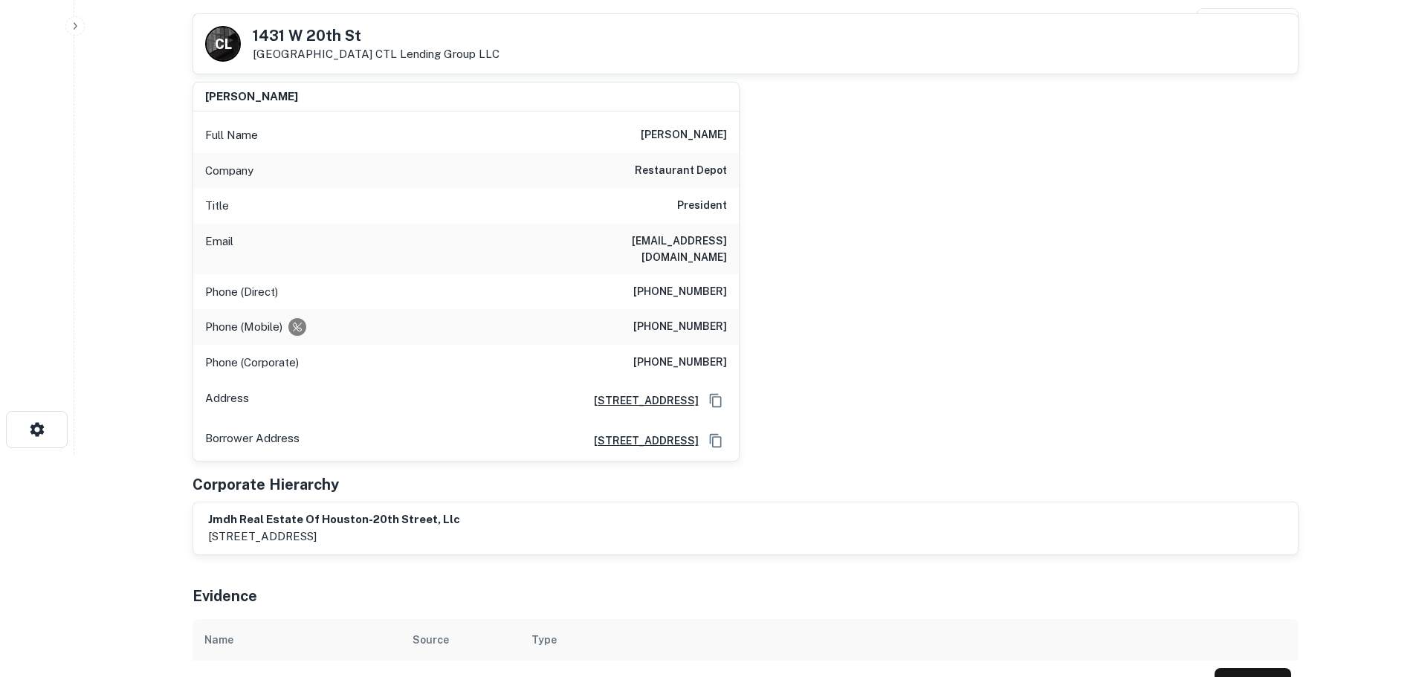
click at [685, 133] on h6 "[PERSON_NAME]" at bounding box center [684, 135] width 86 height 18
copy h6 "[PERSON_NAME]"
click at [308, 32] on h5 "1431 W 20th St" at bounding box center [376, 35] width 247 height 15
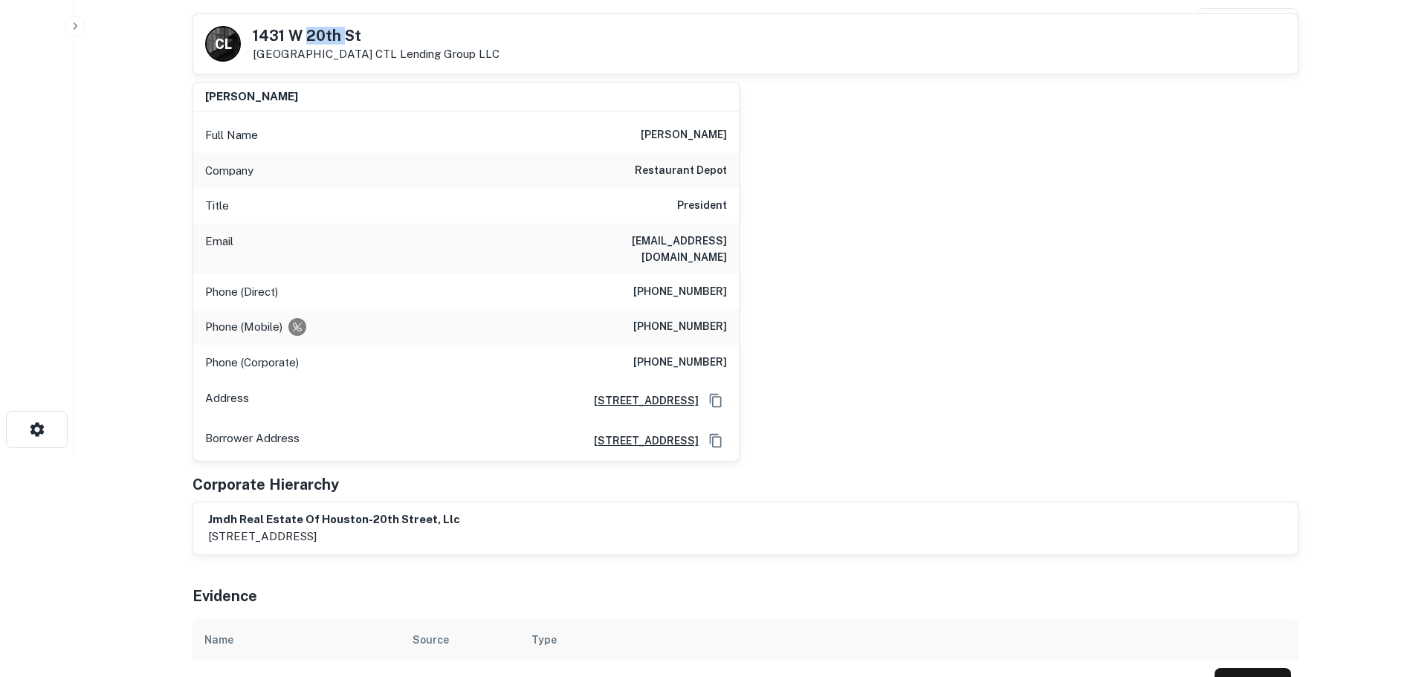
click at [308, 32] on h5 "1431 W 20th St" at bounding box center [376, 35] width 247 height 15
click at [309, 32] on h5 "1431 W 20th St" at bounding box center [376, 35] width 247 height 15
copy h5 "1431 W 20th St"
click at [678, 283] on h6 "[PHONE_NUMBER]" at bounding box center [680, 292] width 94 height 18
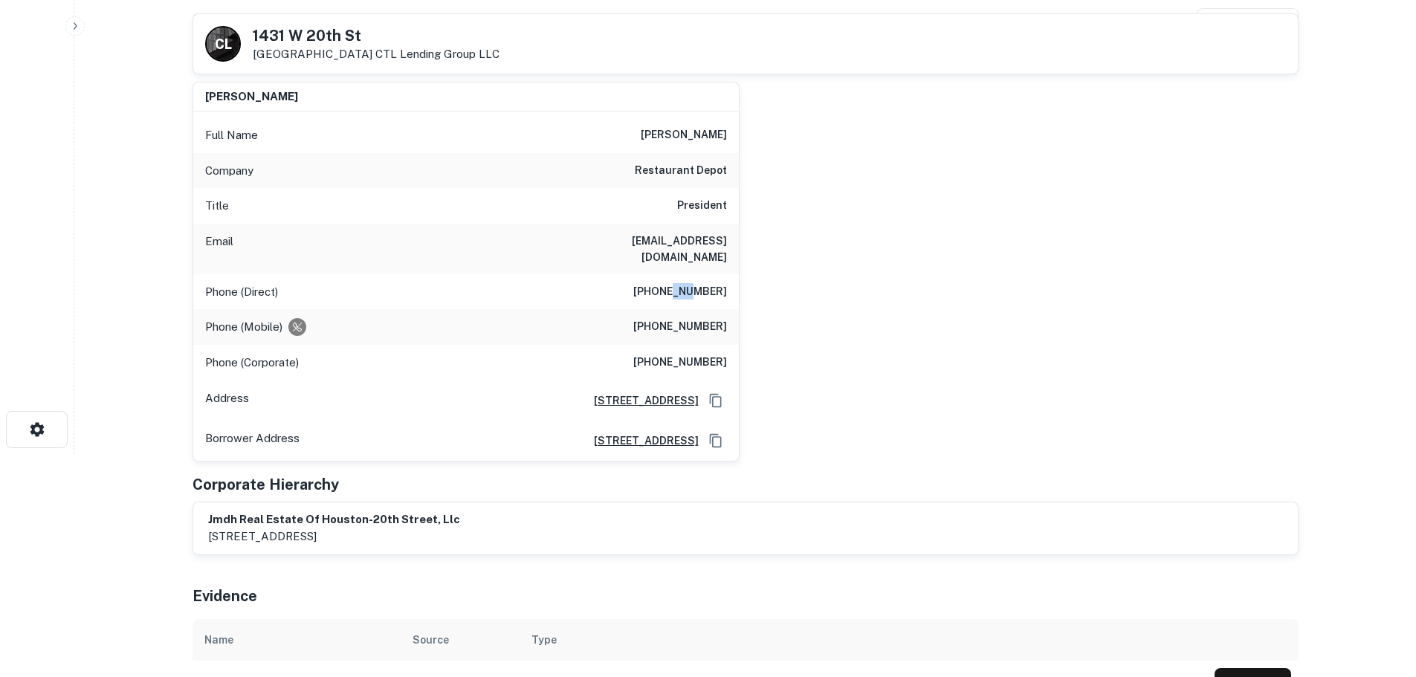
click at [678, 283] on h6 "[PHONE_NUMBER]" at bounding box center [680, 292] width 94 height 18
copy h6 "[PHONE_NUMBER]"
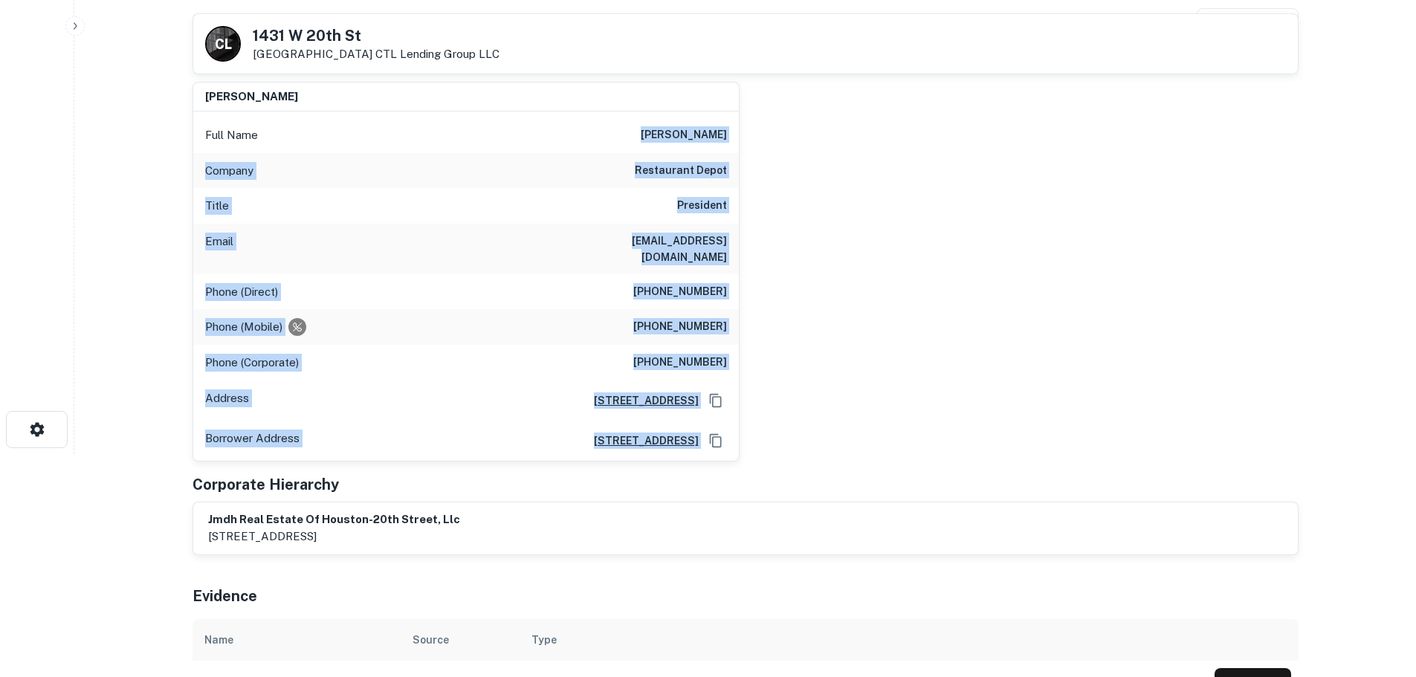
drag, startPoint x: 617, startPoint y: 132, endPoint x: 725, endPoint y: 347, distance: 241.3
click at [725, 347] on div "Full Name [PERSON_NAME] Company restaurant depot Title President Email [EMAIL_A…" at bounding box center [465, 285] width 545 height 349
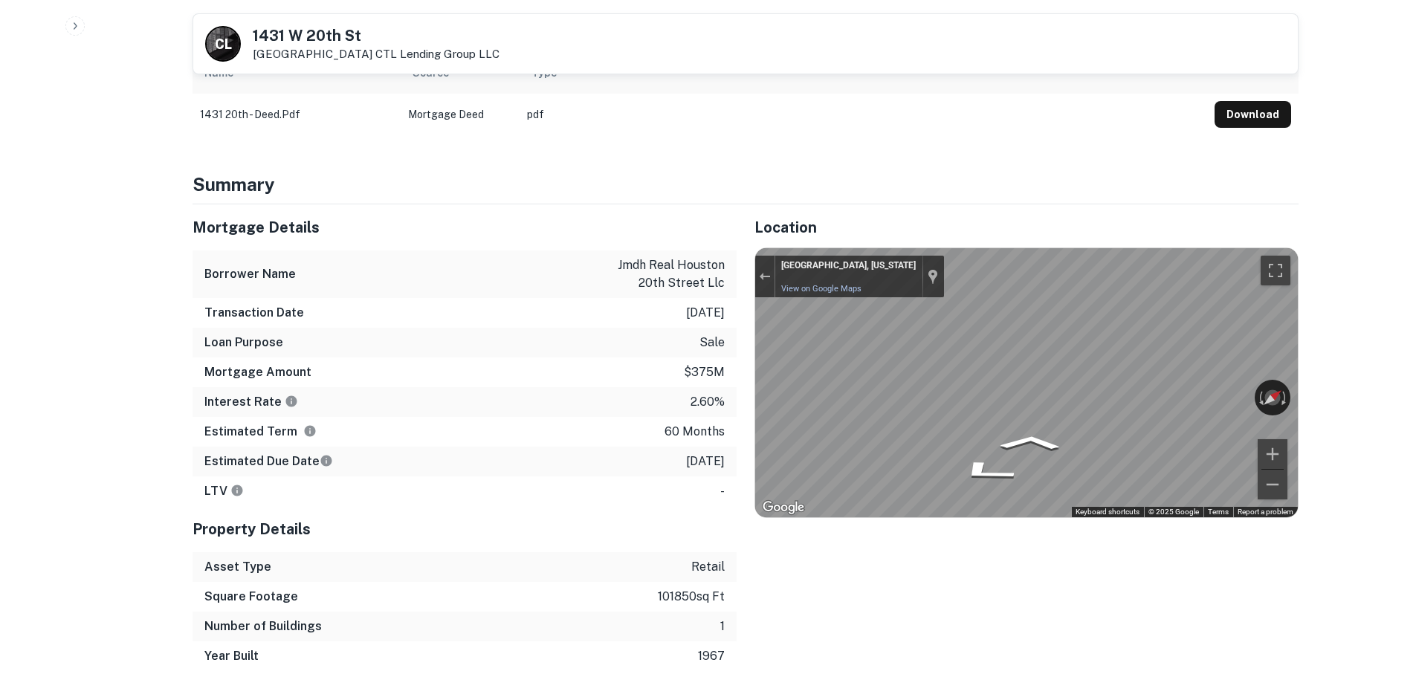
scroll to position [817, 0]
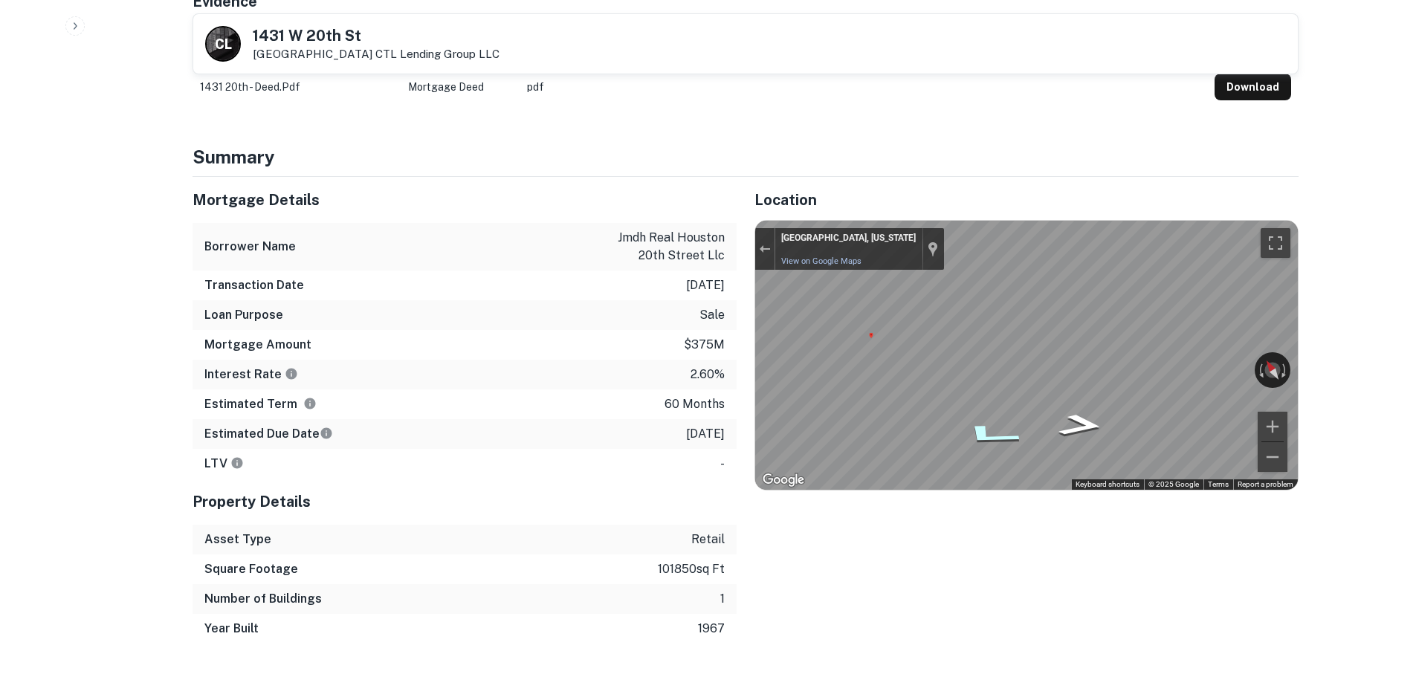
click at [981, 418] on icon "Go West" at bounding box center [988, 436] width 111 height 36
click at [1087, 399] on div "Map" at bounding box center [1026, 355] width 542 height 269
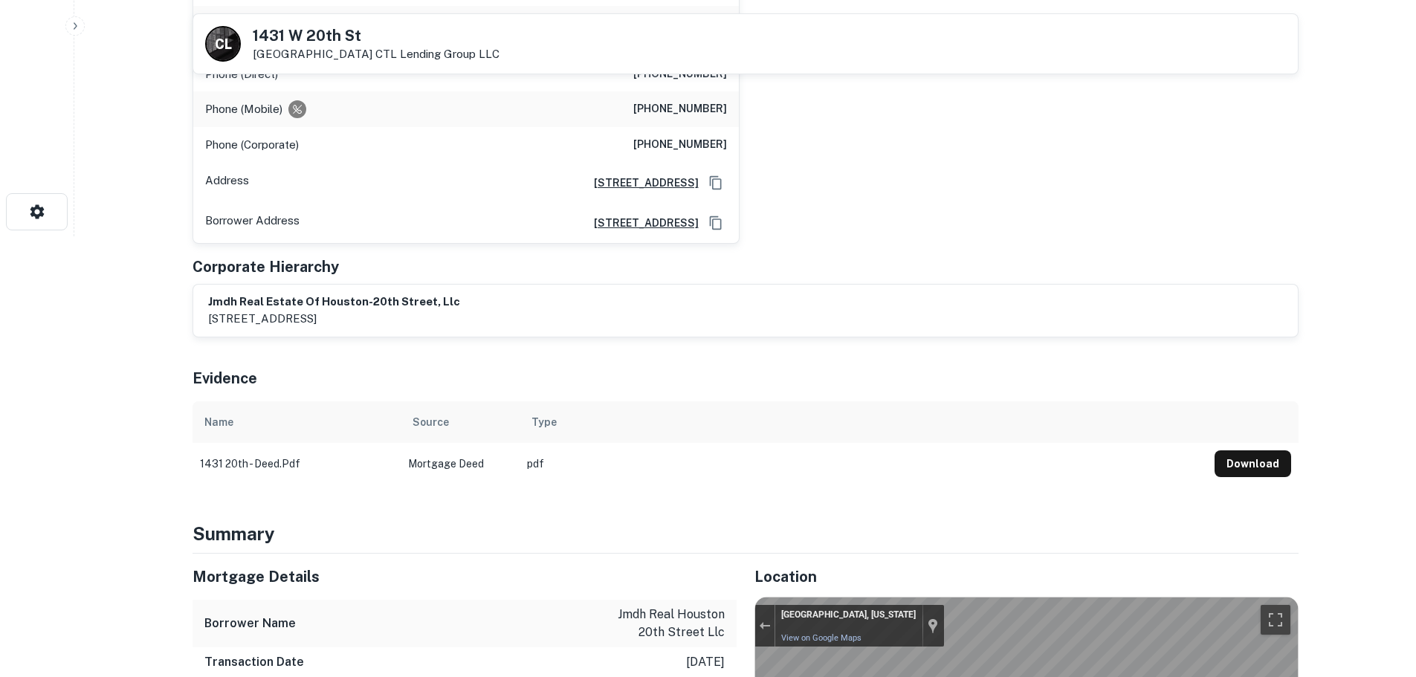
scroll to position [223, 0]
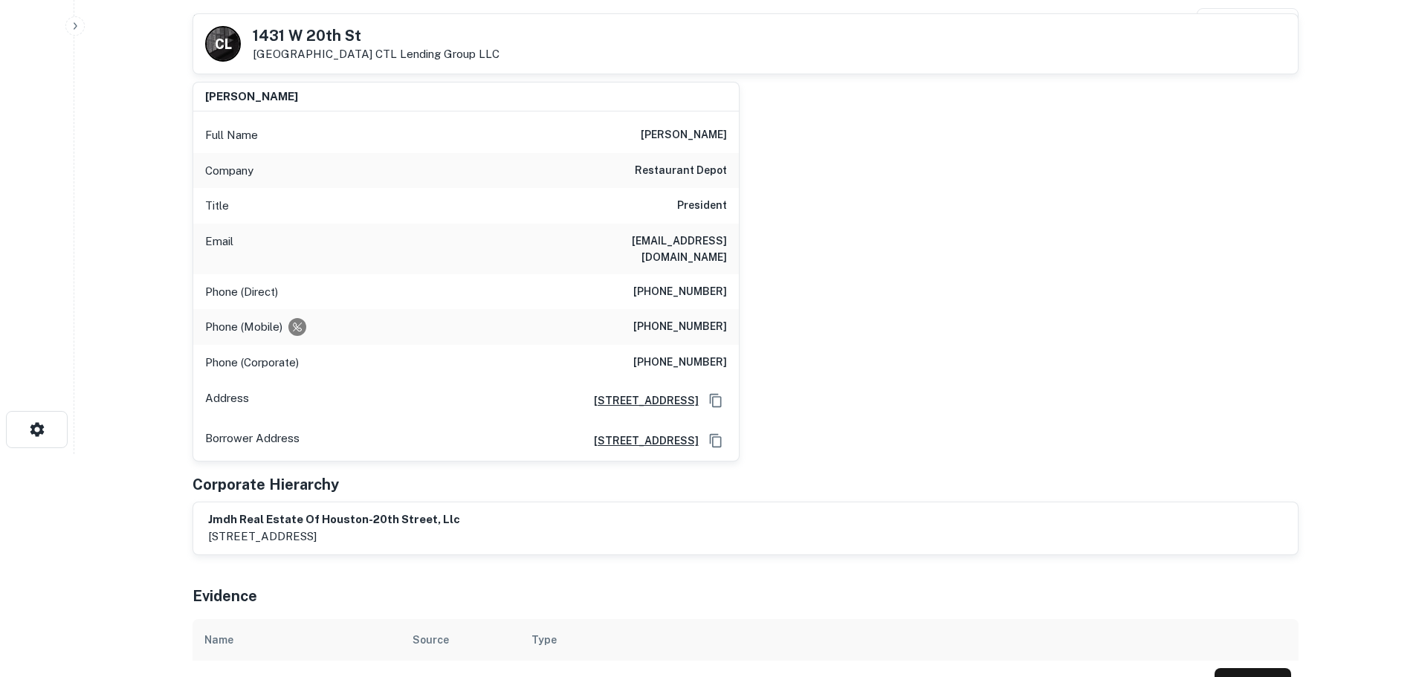
click at [675, 322] on div "Phone (Mobile) [PHONE_NUMBER]" at bounding box center [465, 327] width 545 height 36
copy h6 "[PHONE_NUMBER]"
